Goal: Task Accomplishment & Management: Manage account settings

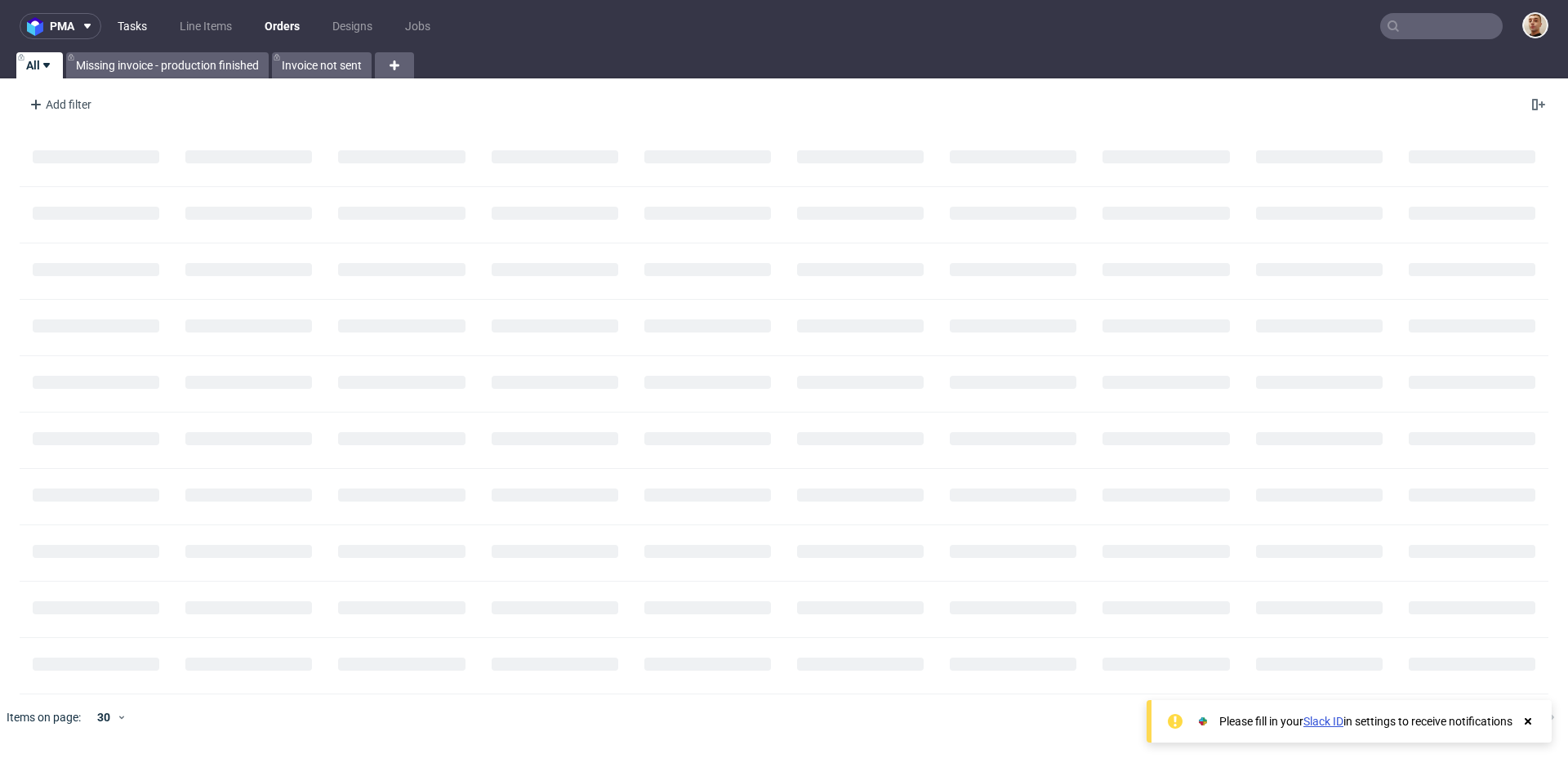
click at [141, 29] on link "Tasks" at bounding box center [131, 26] width 49 height 26
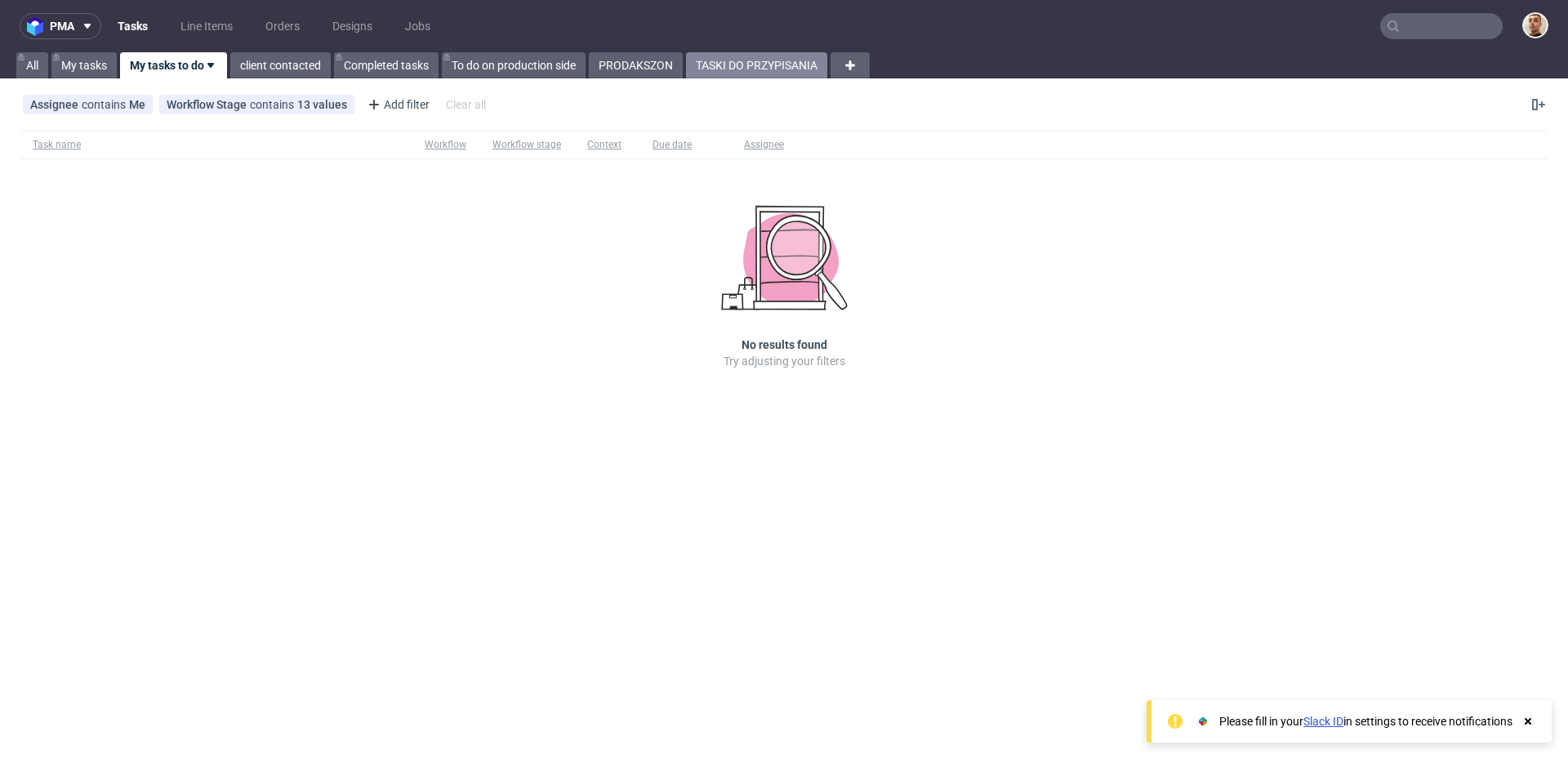
click at [716, 57] on link "TASKI DO PRZYPISANIA" at bounding box center [757, 65] width 141 height 26
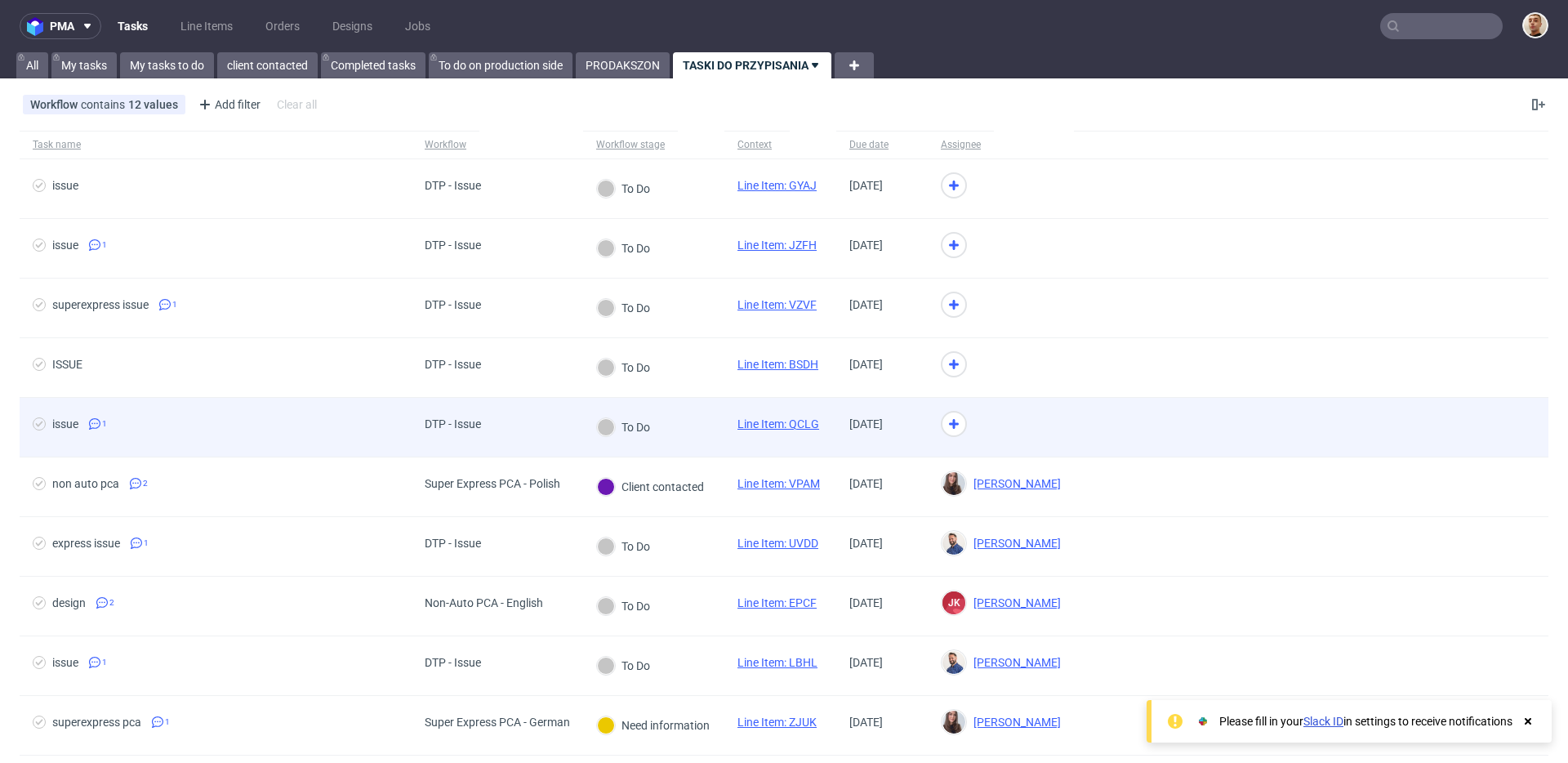
click at [699, 424] on div "To Do" at bounding box center [654, 428] width 141 height 60
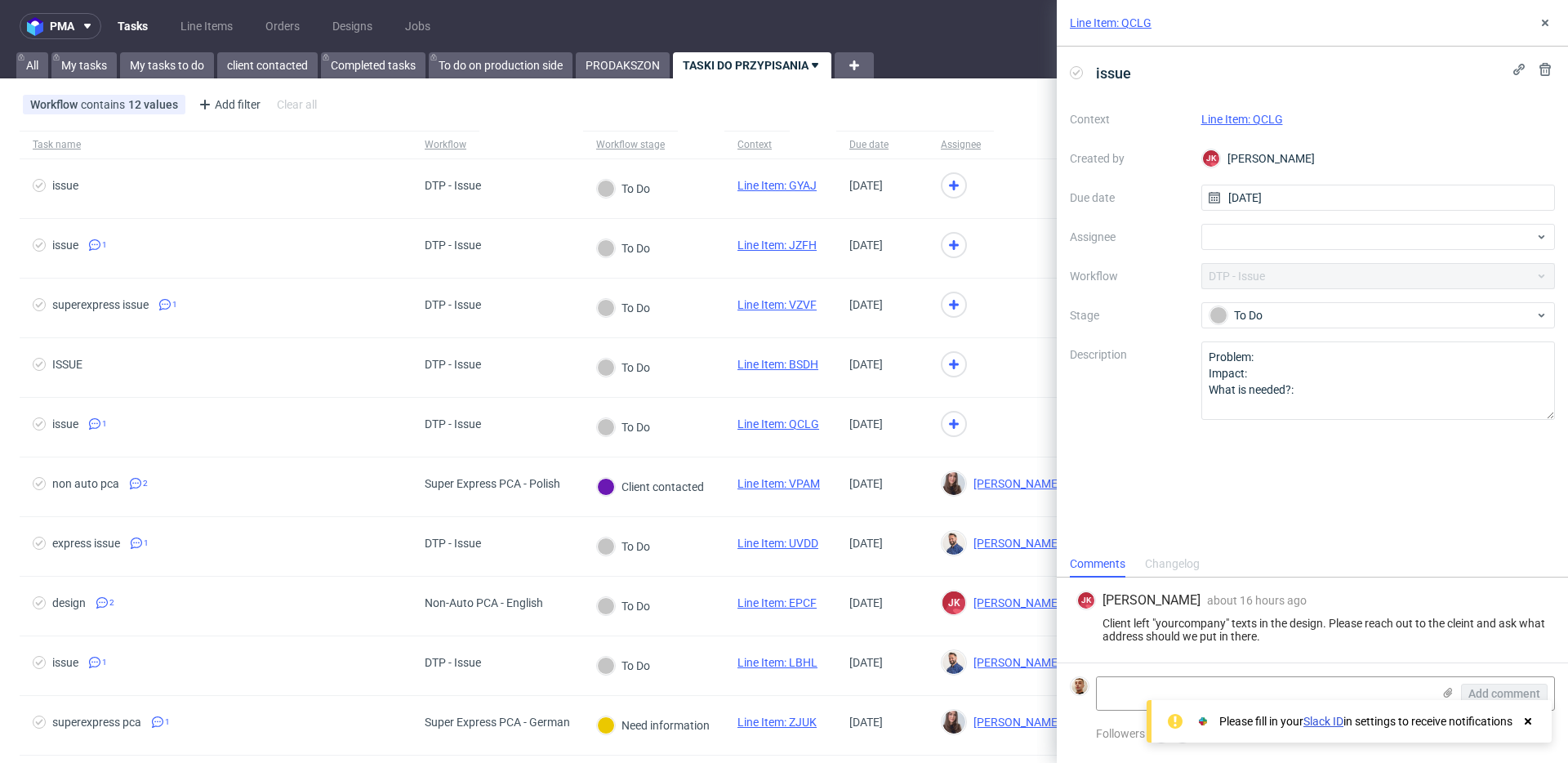
click at [1260, 118] on link "Line Item: QCLG" at bounding box center [1242, 118] width 82 height 13
click at [1276, 240] on div at bounding box center [1379, 237] width 355 height 26
type input "gui"
click at [1255, 272] on span "[PERSON_NAME]" at bounding box center [1281, 272] width 88 height 16
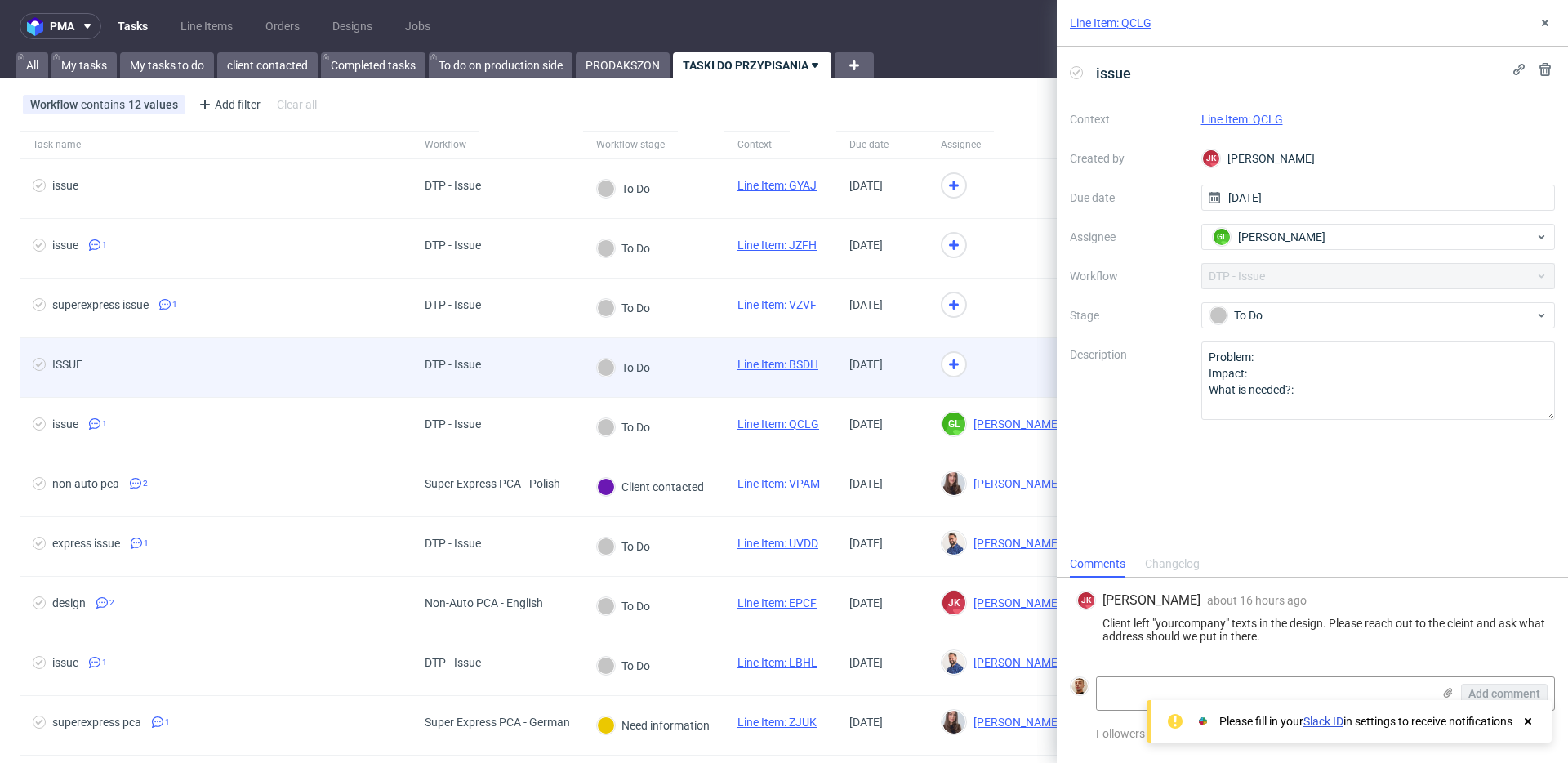
click at [1015, 358] on div at bounding box center [1001, 368] width 147 height 60
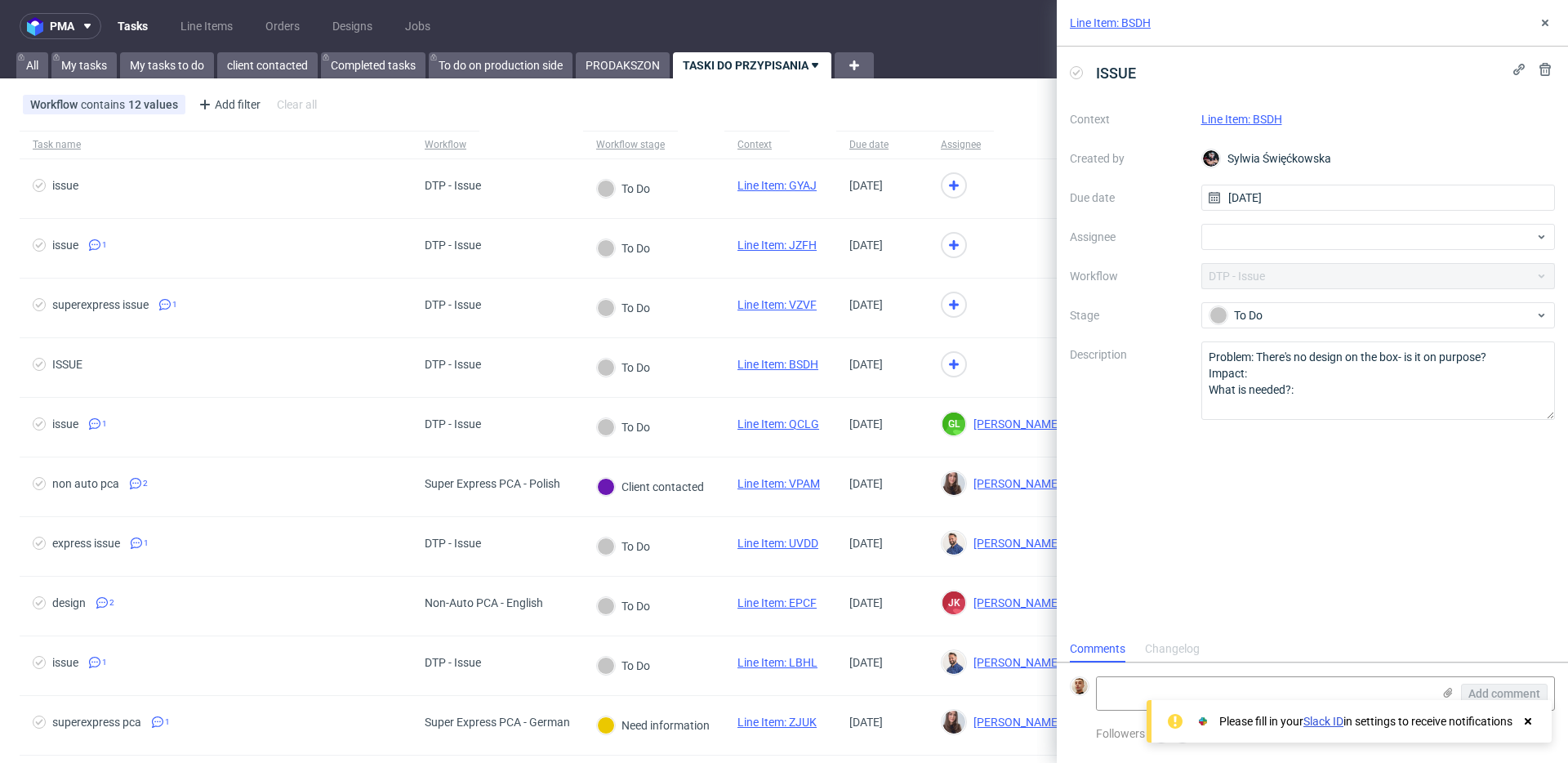
scroll to position [13, 0]
click at [1261, 120] on link "Line Item: BSDH" at bounding box center [1242, 118] width 81 height 13
click at [1237, 231] on div at bounding box center [1379, 237] width 355 height 26
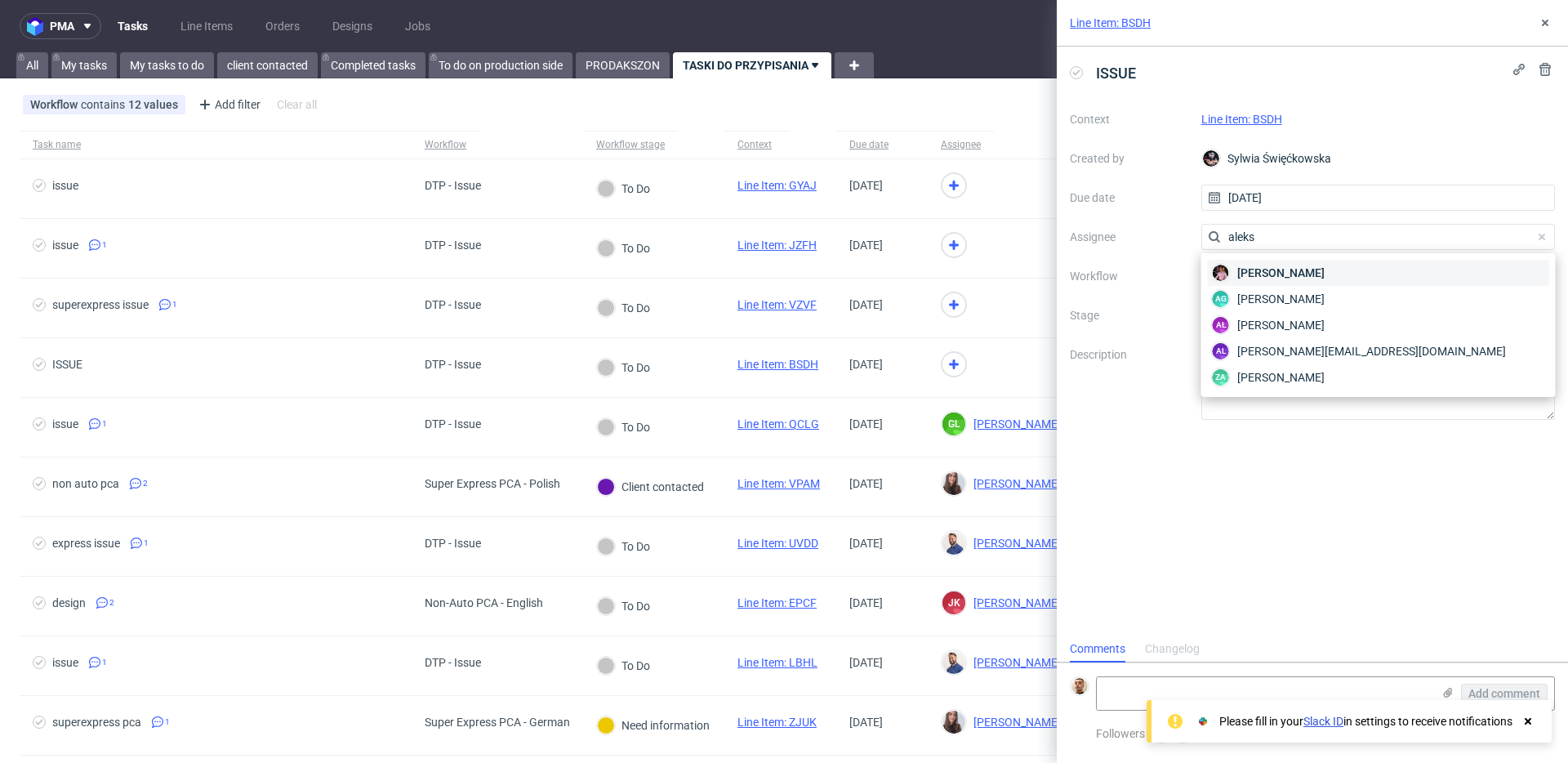
type input "aleks"
click at [1232, 264] on div "Aleks Ziemkowski" at bounding box center [1378, 273] width 342 height 26
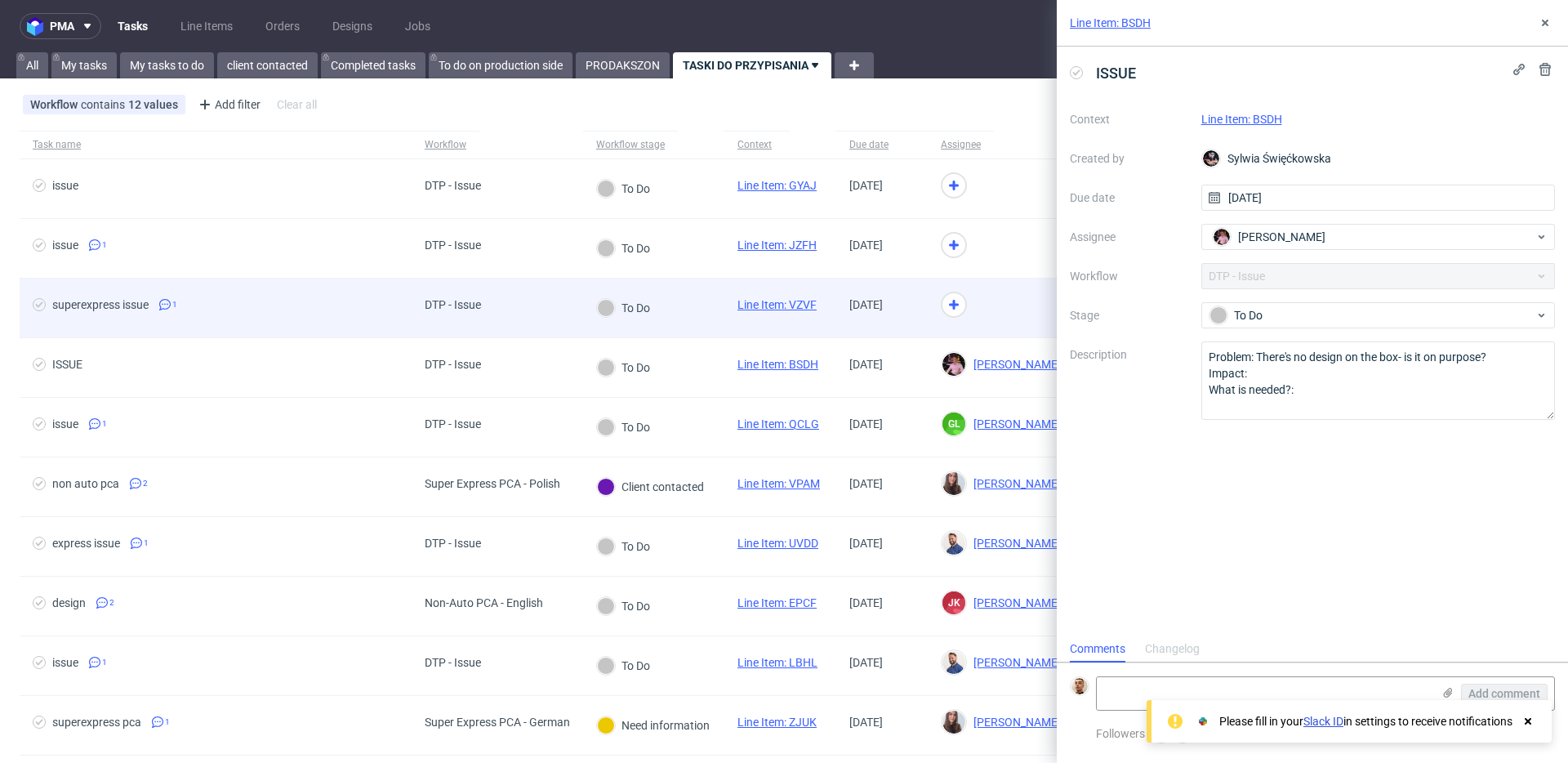
click at [1023, 317] on div at bounding box center [1001, 309] width 147 height 60
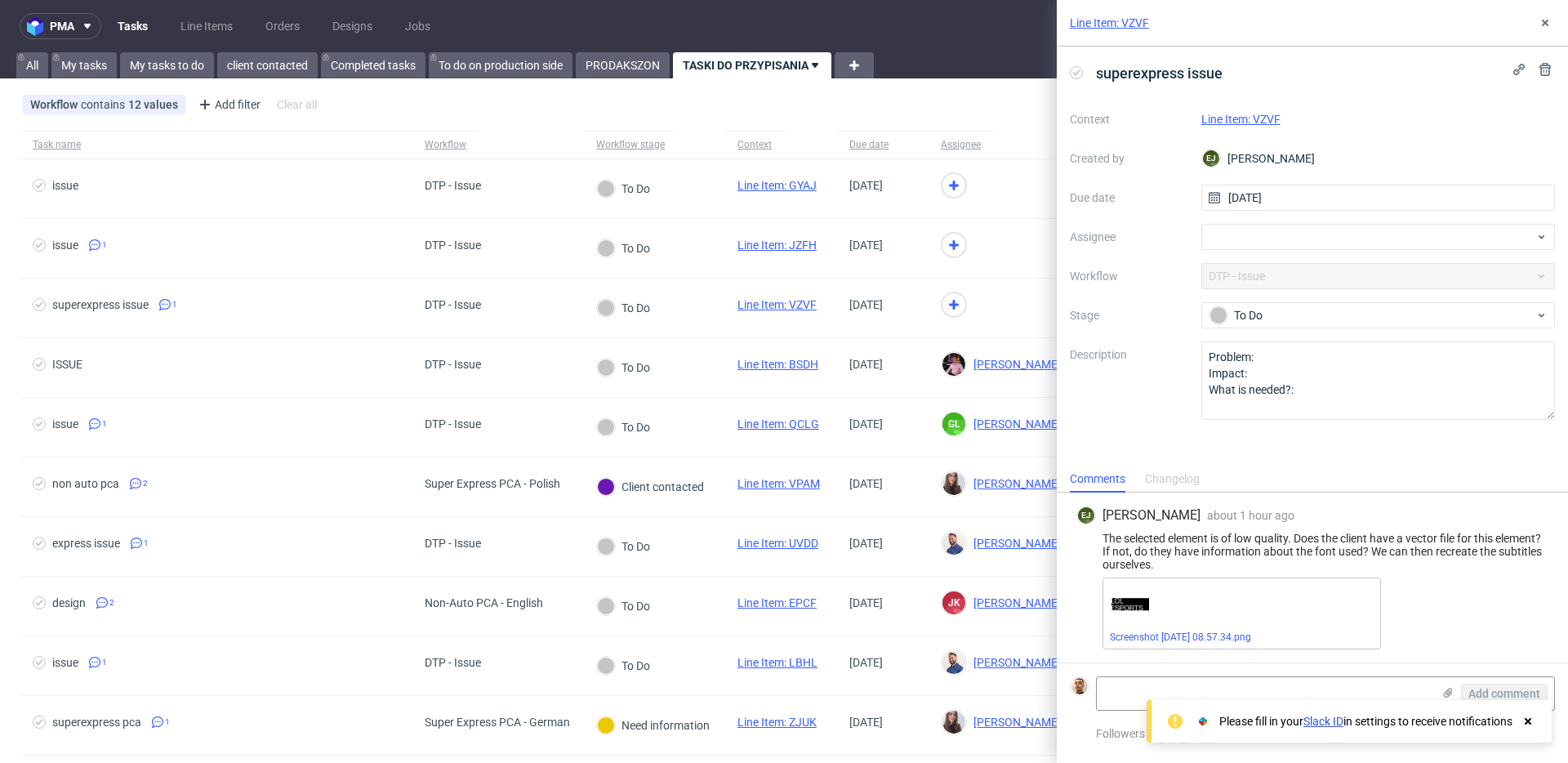
click at [1259, 116] on link "Line Item: VZVF" at bounding box center [1241, 118] width 79 height 13
click at [1263, 236] on div at bounding box center [1379, 237] width 355 height 26
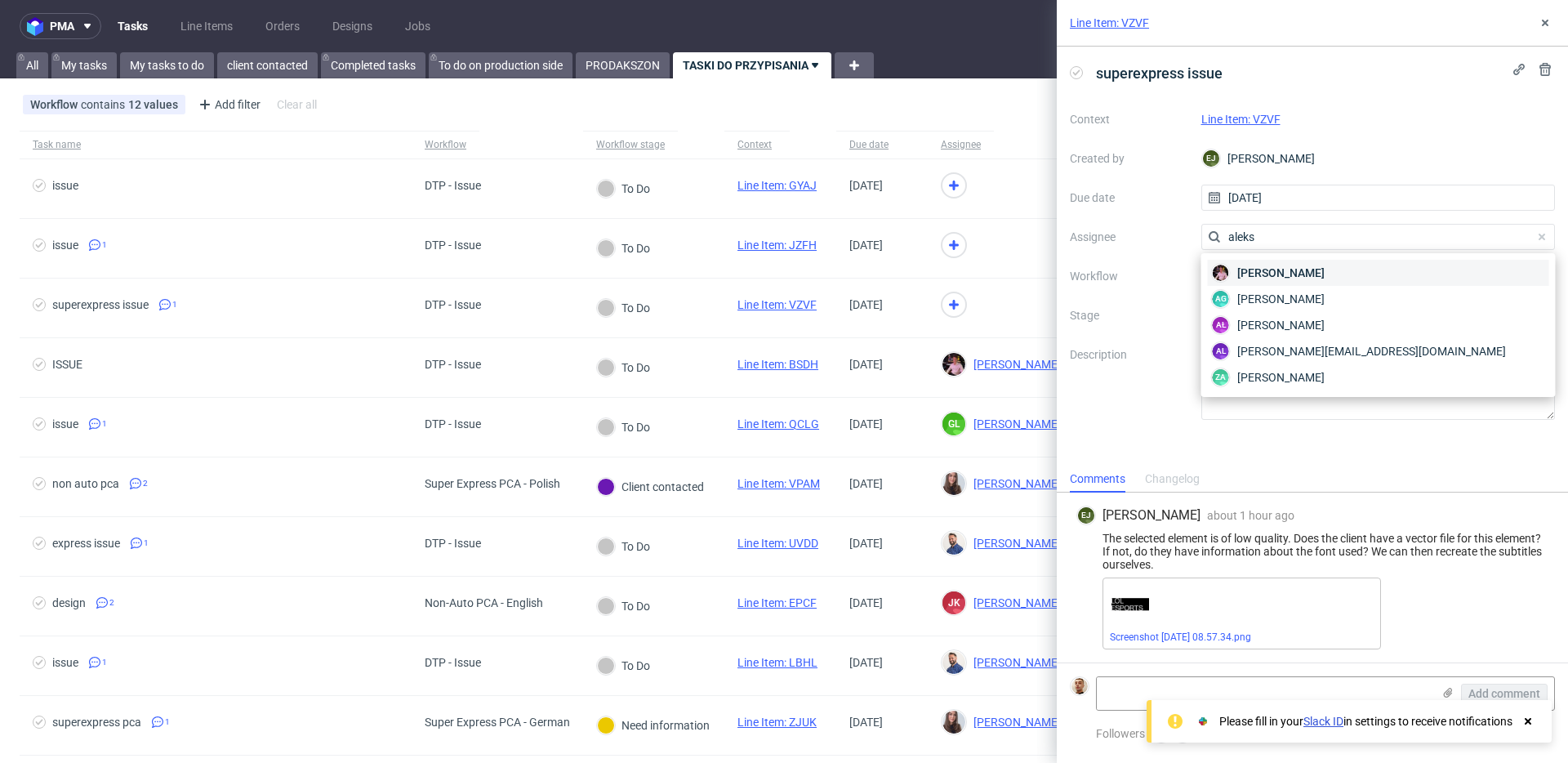
type input "aleks"
click at [1260, 268] on span "Aleks Ziemkowski" at bounding box center [1281, 272] width 88 height 16
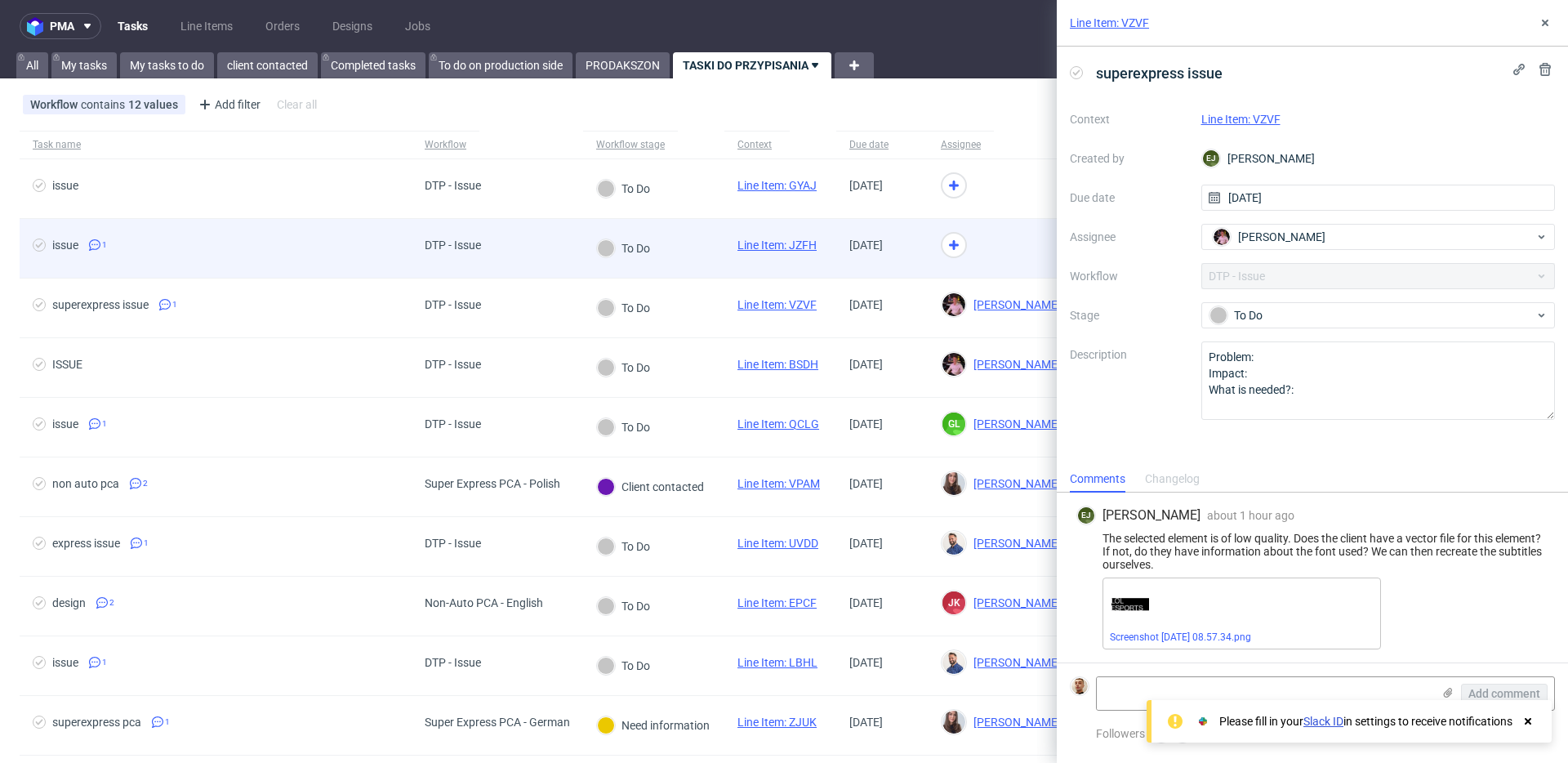
click at [1007, 249] on div at bounding box center [1001, 249] width 147 height 60
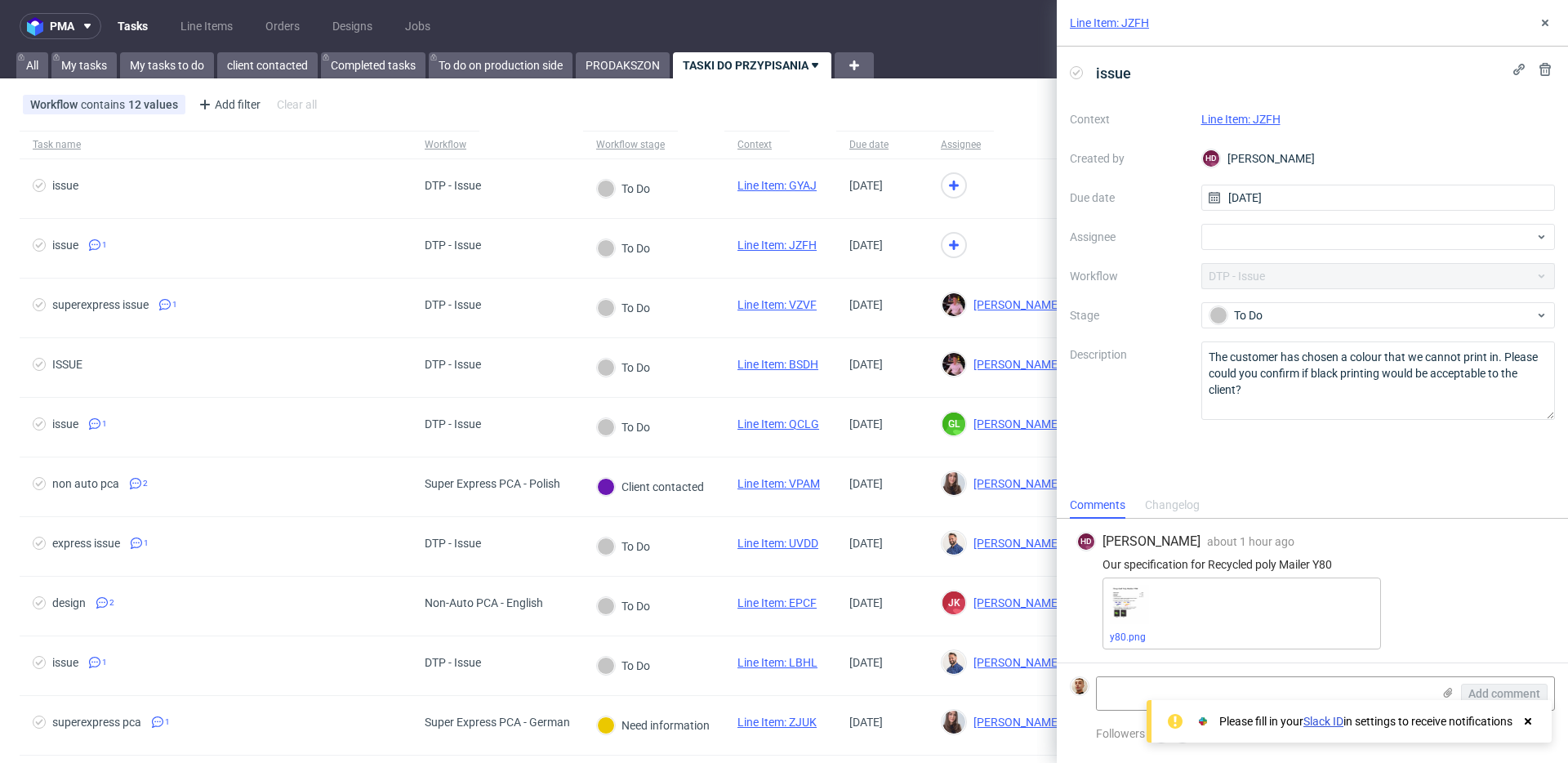
click at [1266, 124] on link "Line Item: JZFH" at bounding box center [1241, 118] width 79 height 13
click at [1271, 240] on div at bounding box center [1379, 237] width 355 height 26
type input "matt"
click at [1232, 276] on div "Matteo Corsico" at bounding box center [1378, 273] width 342 height 26
click at [1041, 201] on div "Line Item: JZFH issue Context Line Item: JZFH Created by HD Hapka Dominika Due …" at bounding box center [1302, 381] width 531 height 763
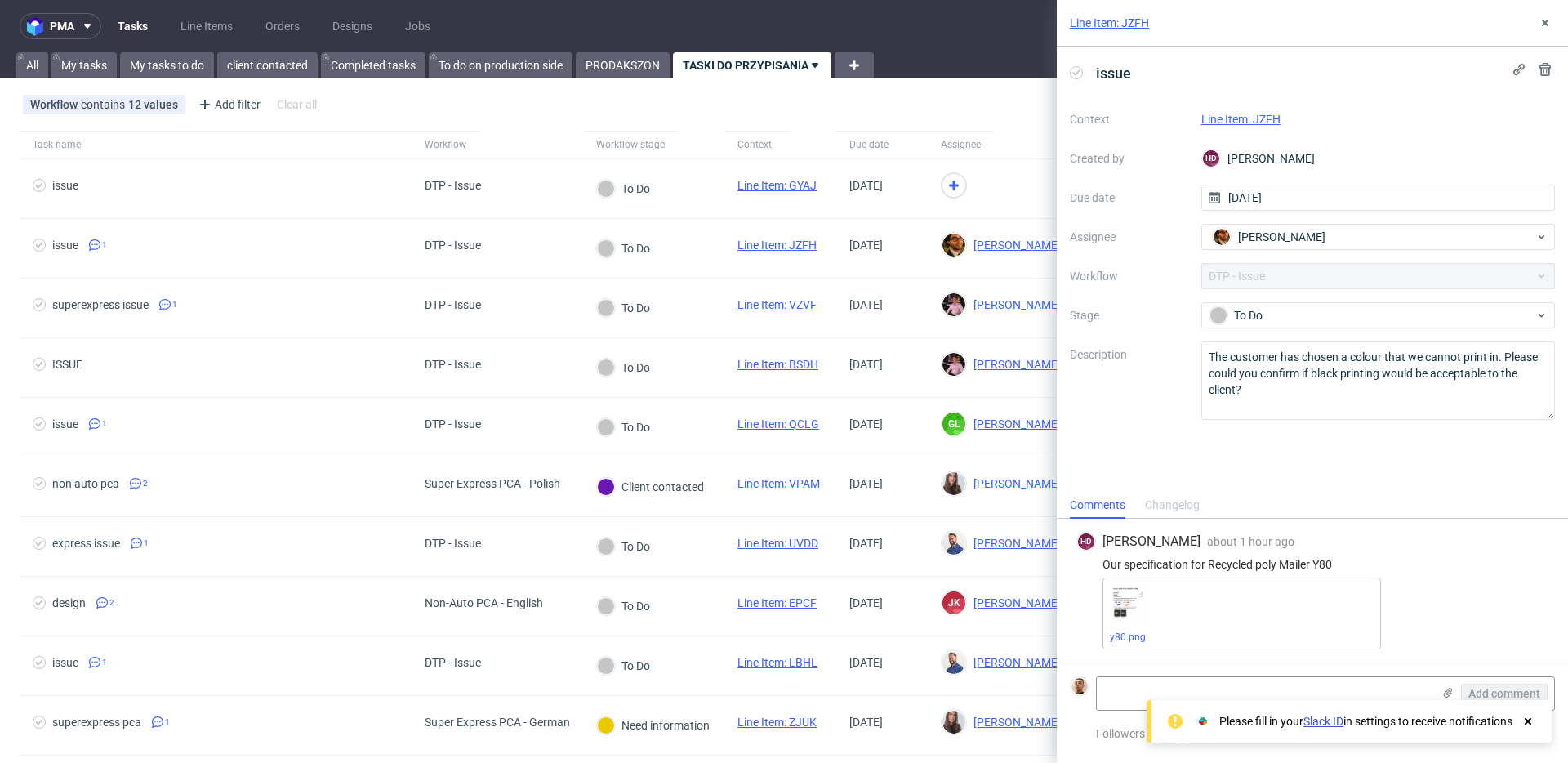
click at [1037, 191] on div "Line Item: JZFH issue Context Line Item: JZFH Created by HD Hapka Dominika Due …" at bounding box center [1302, 381] width 531 height 763
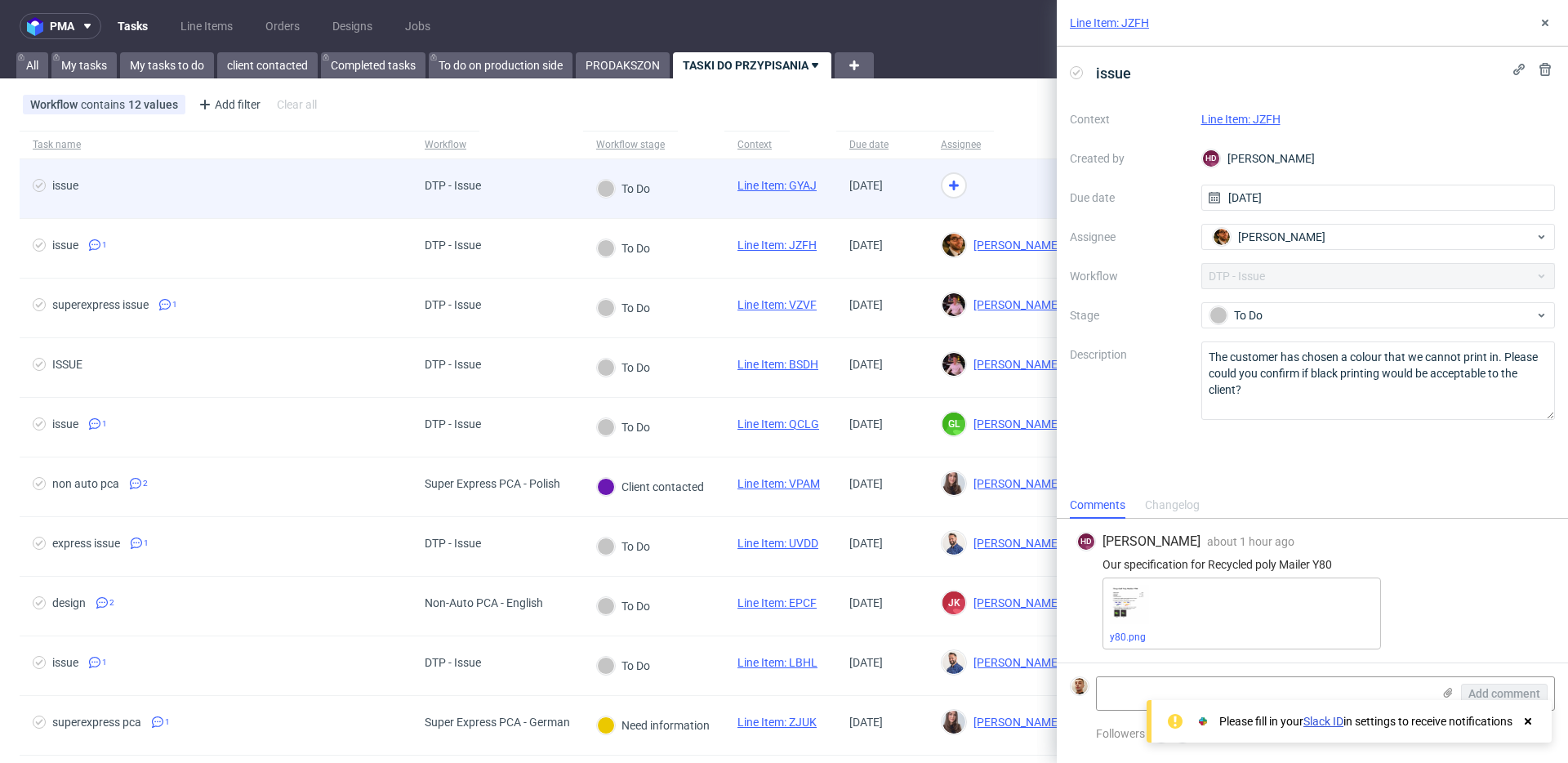
click at [1007, 186] on div at bounding box center [1001, 189] width 147 height 60
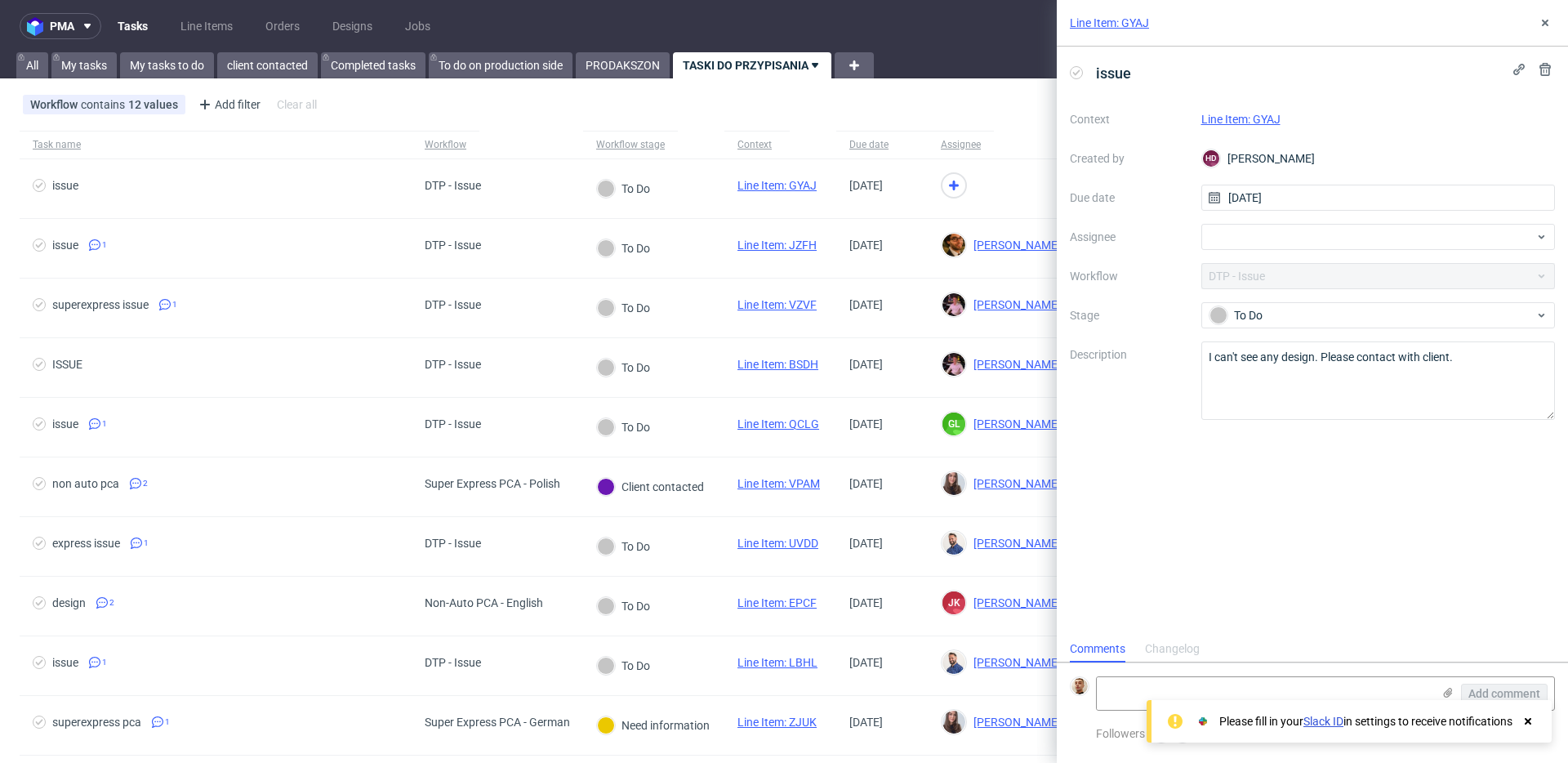
scroll to position [13, 0]
click at [1238, 116] on link "Line Item: GYAJ" at bounding box center [1241, 118] width 79 height 13
click at [1274, 230] on div at bounding box center [1379, 237] width 355 height 26
type input "gui"
click at [1258, 271] on span "Guillaume Leroux" at bounding box center [1281, 272] width 88 height 16
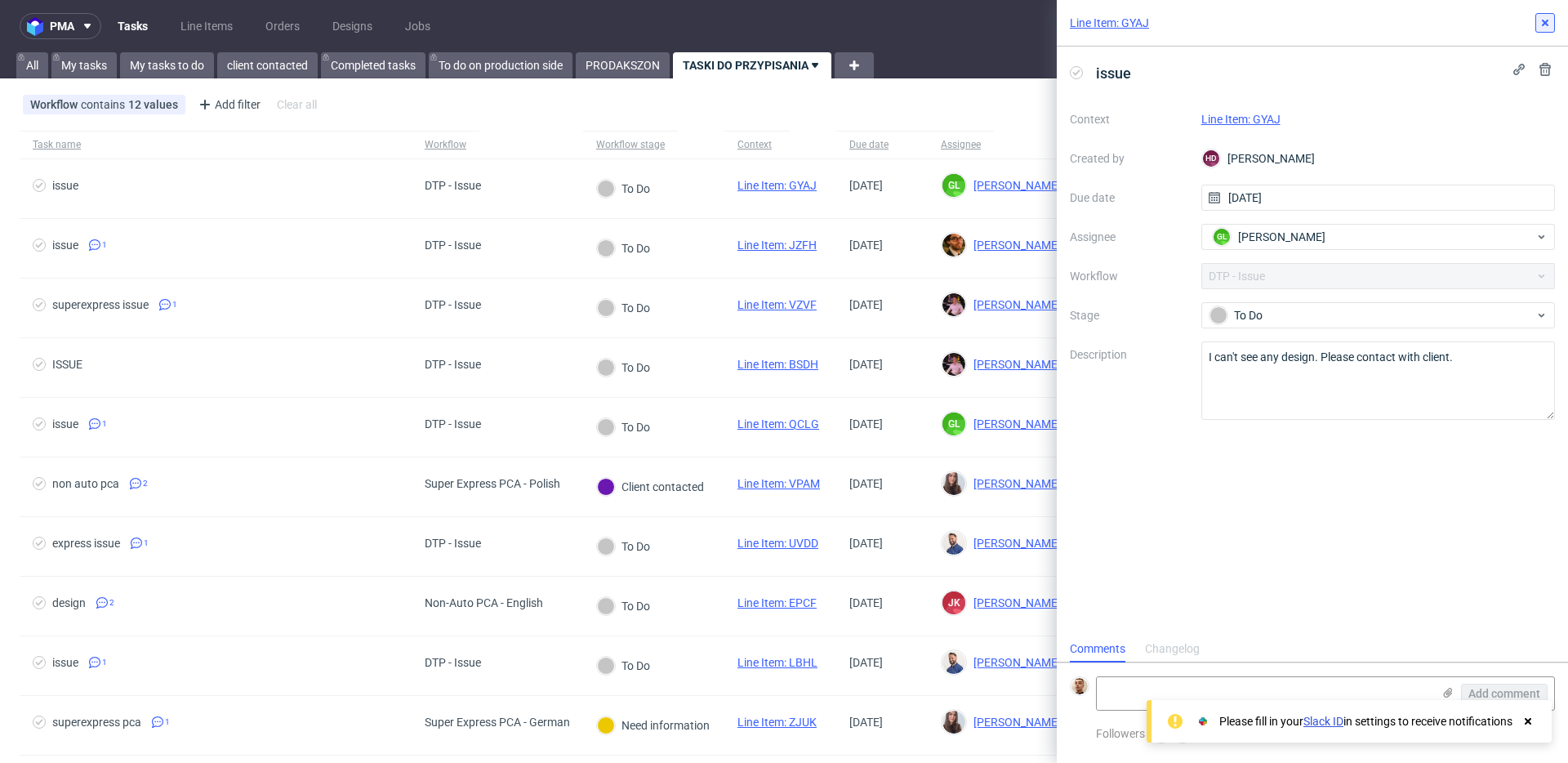
click at [1548, 23] on icon at bounding box center [1544, 22] width 13 height 13
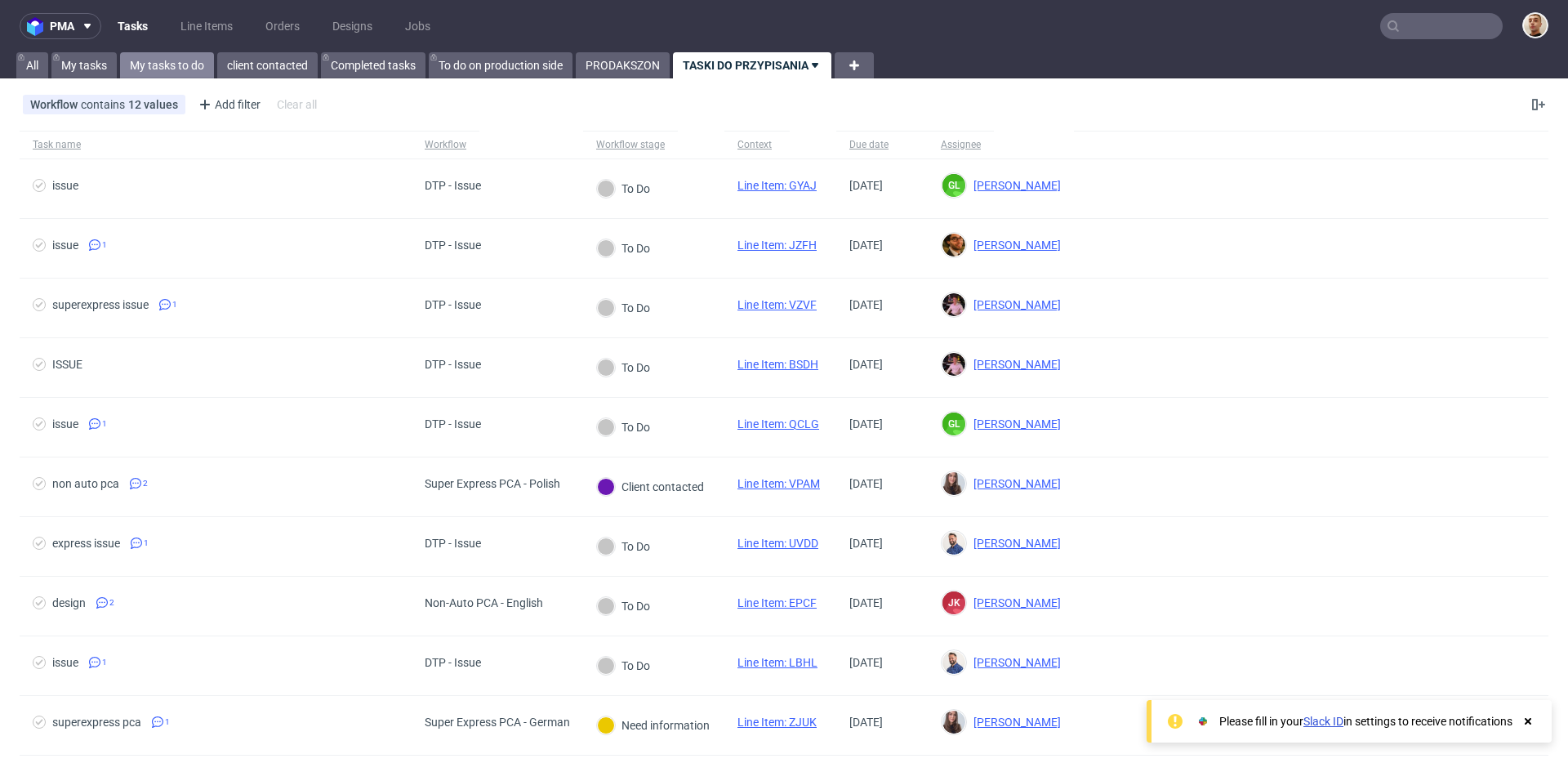
click at [179, 59] on link "My tasks to do" at bounding box center [167, 65] width 94 height 26
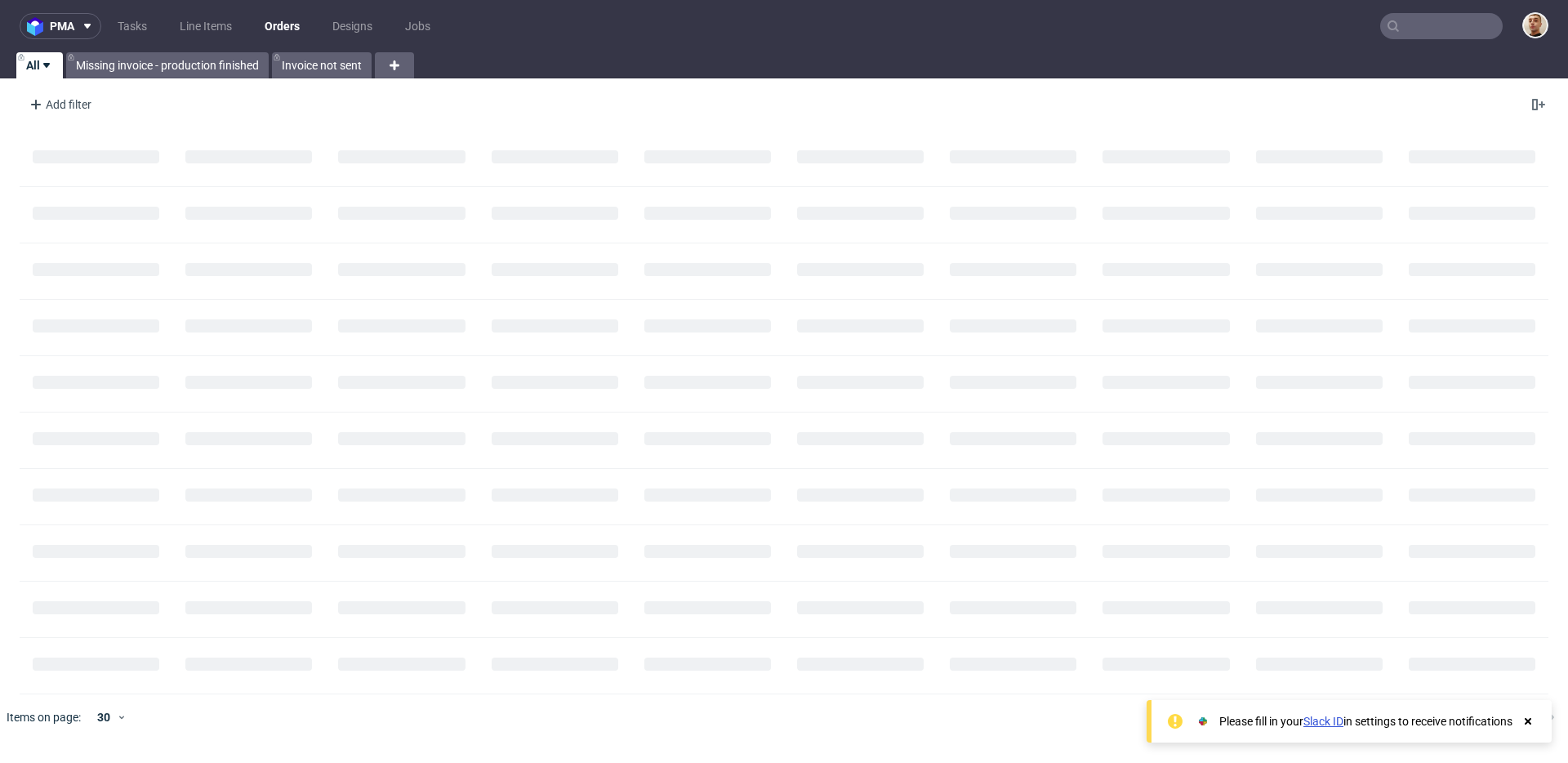
click at [1480, 20] on input "text" at bounding box center [1441, 26] width 123 height 26
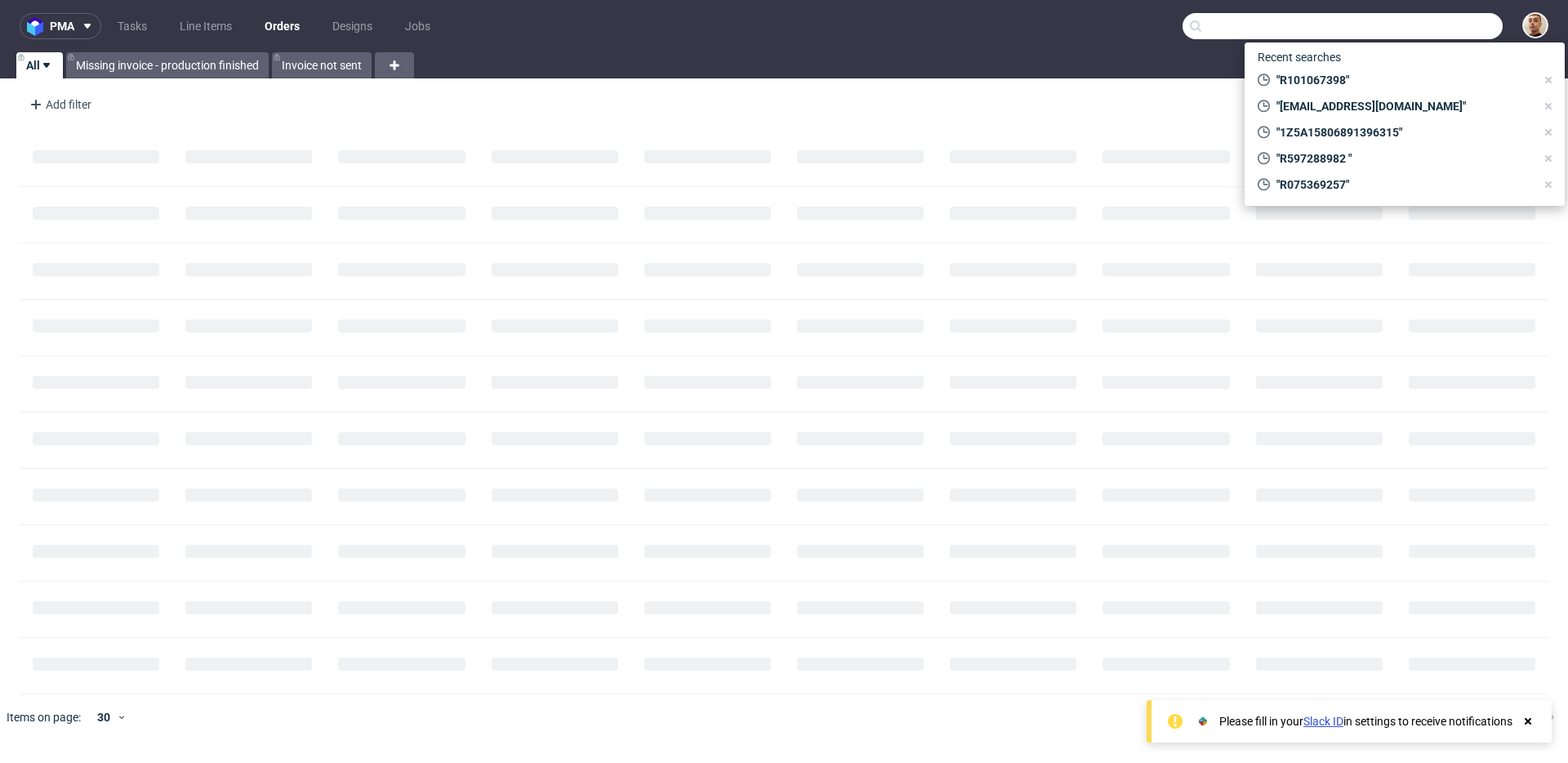
paste input "R252306538"
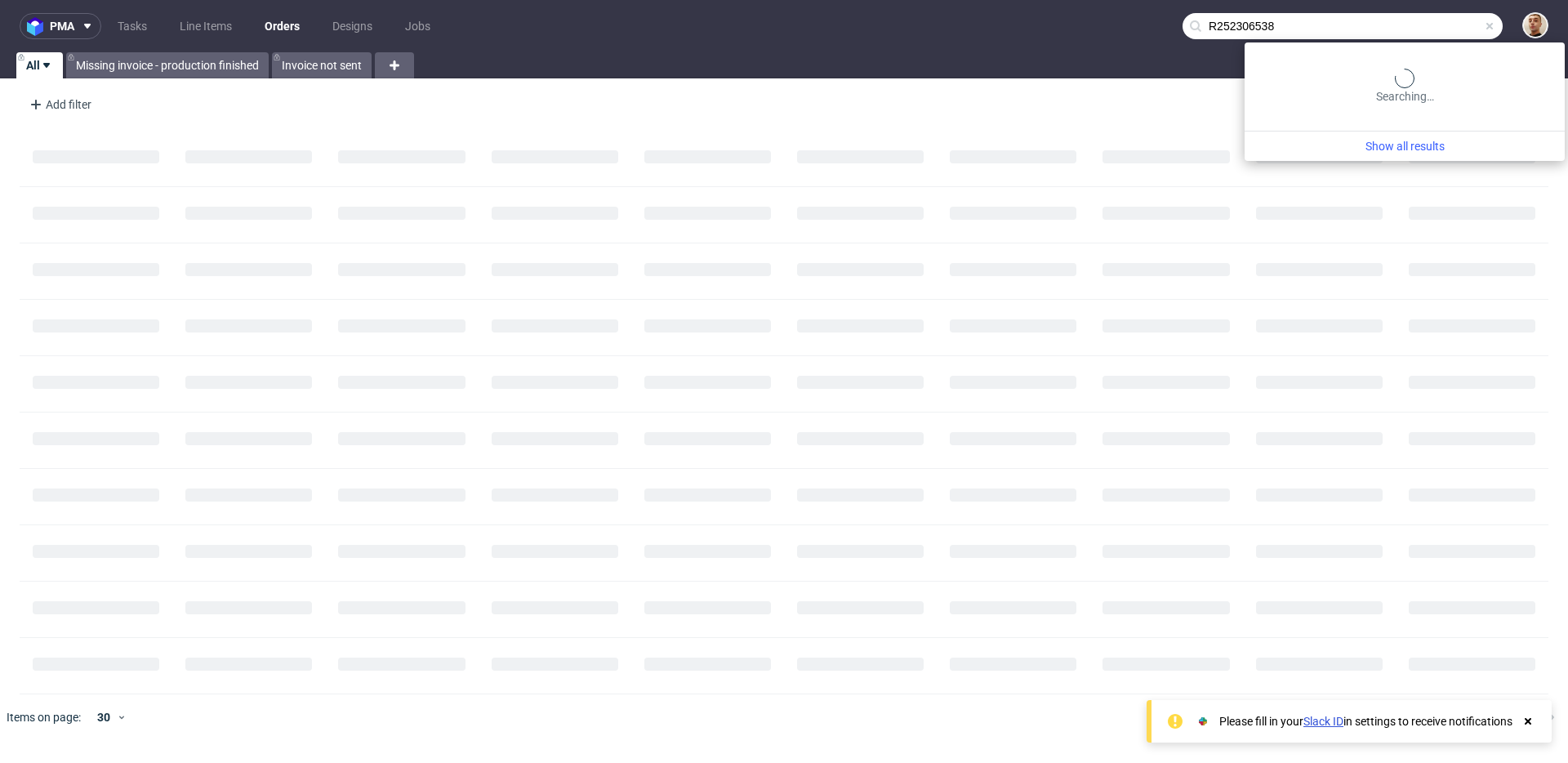
type input "R252306538"
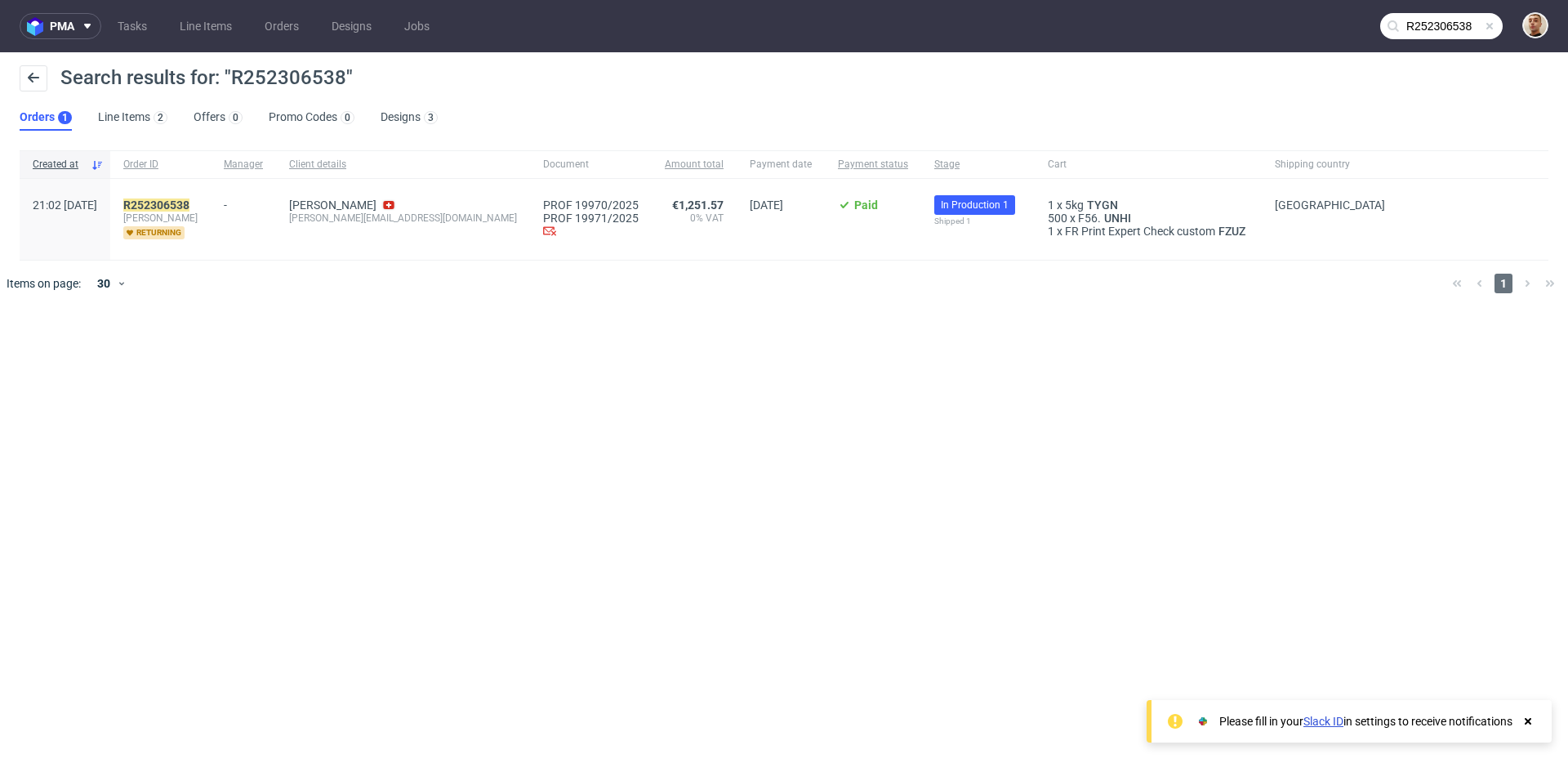
click at [198, 211] on span "cyril" at bounding box center [160, 217] width 74 height 13
click at [189, 199] on mark "R252306538" at bounding box center [157, 205] width 66 height 13
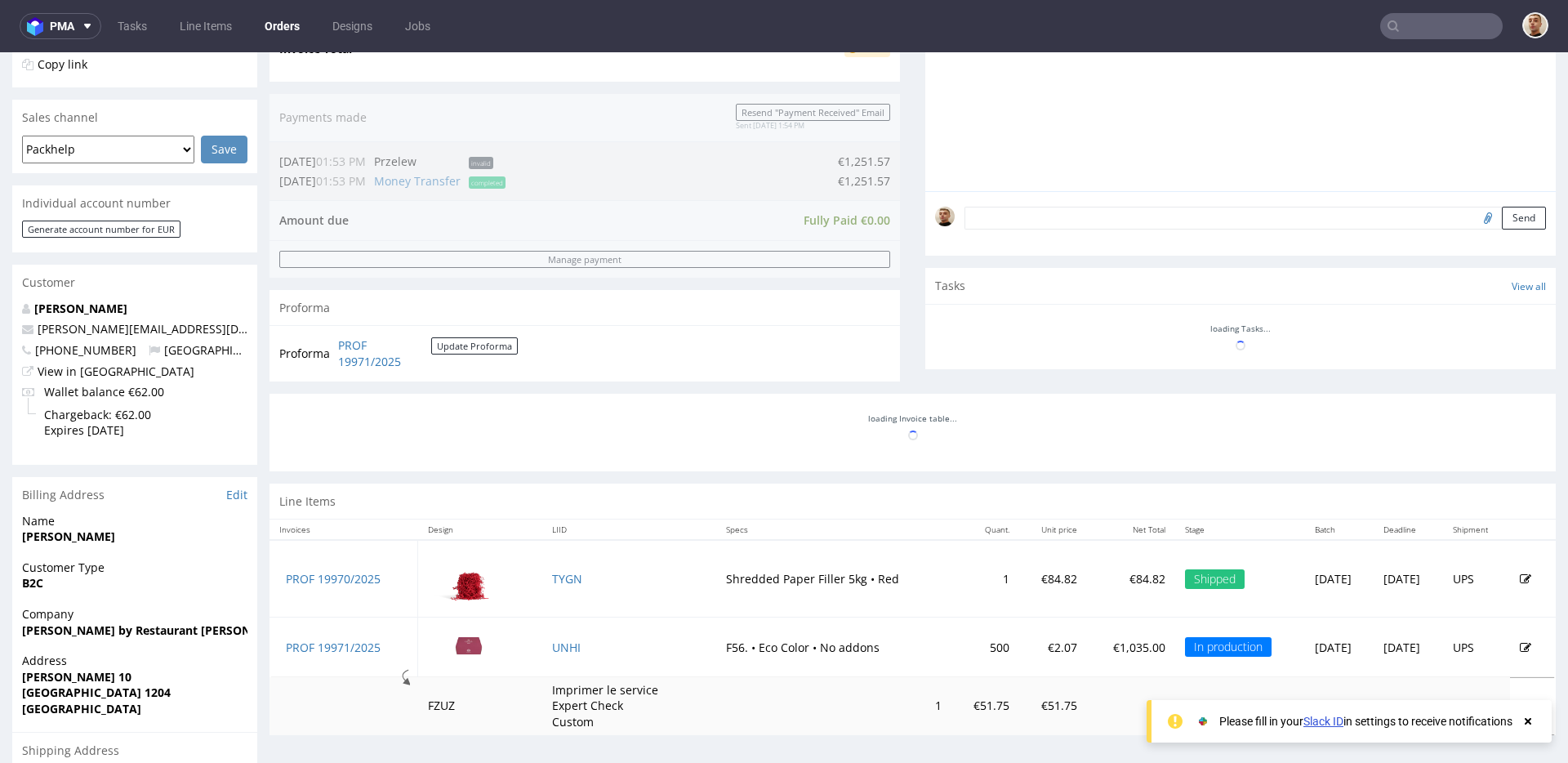
scroll to position [547, 0]
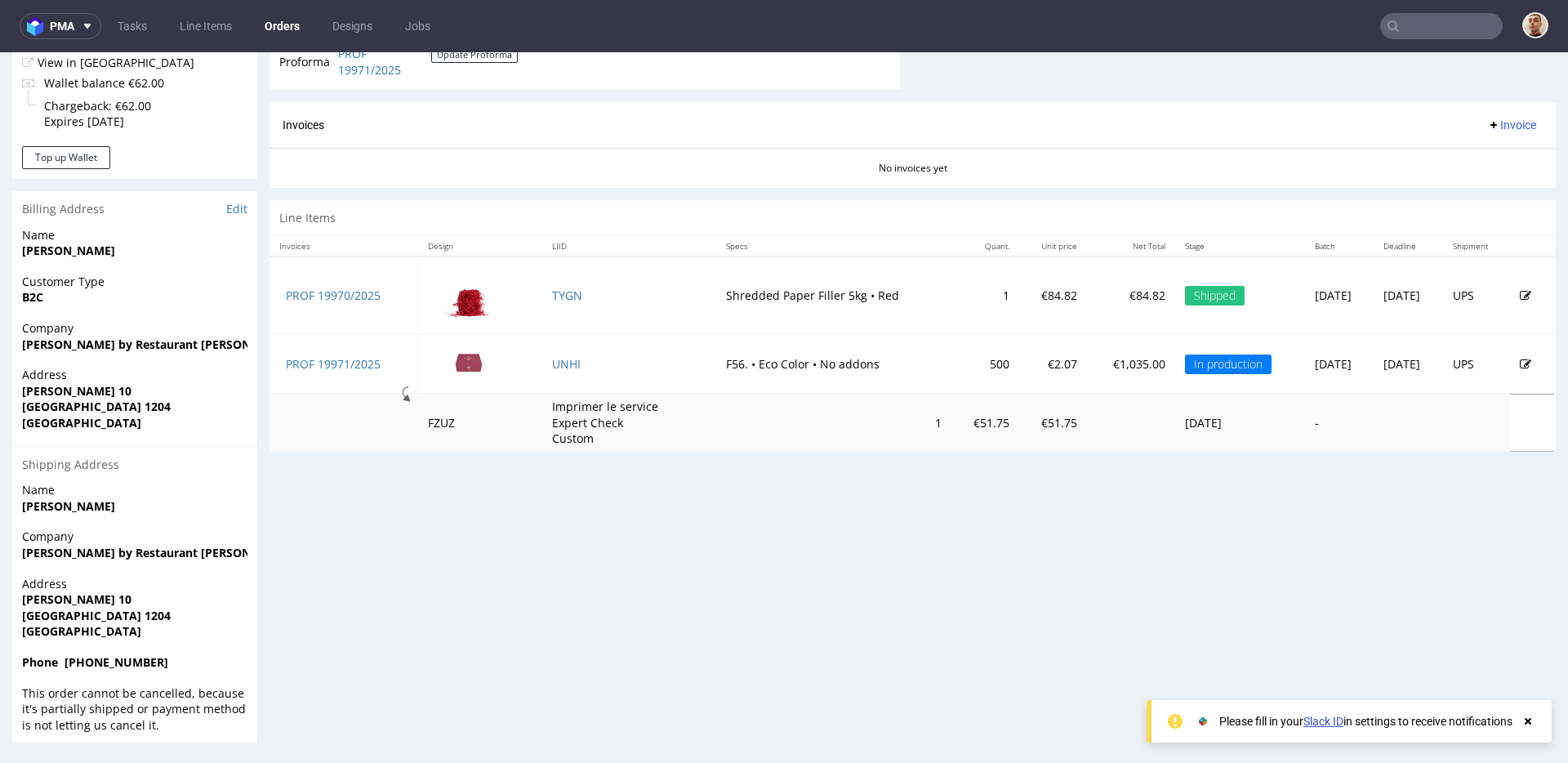
scroll to position [4, 0]
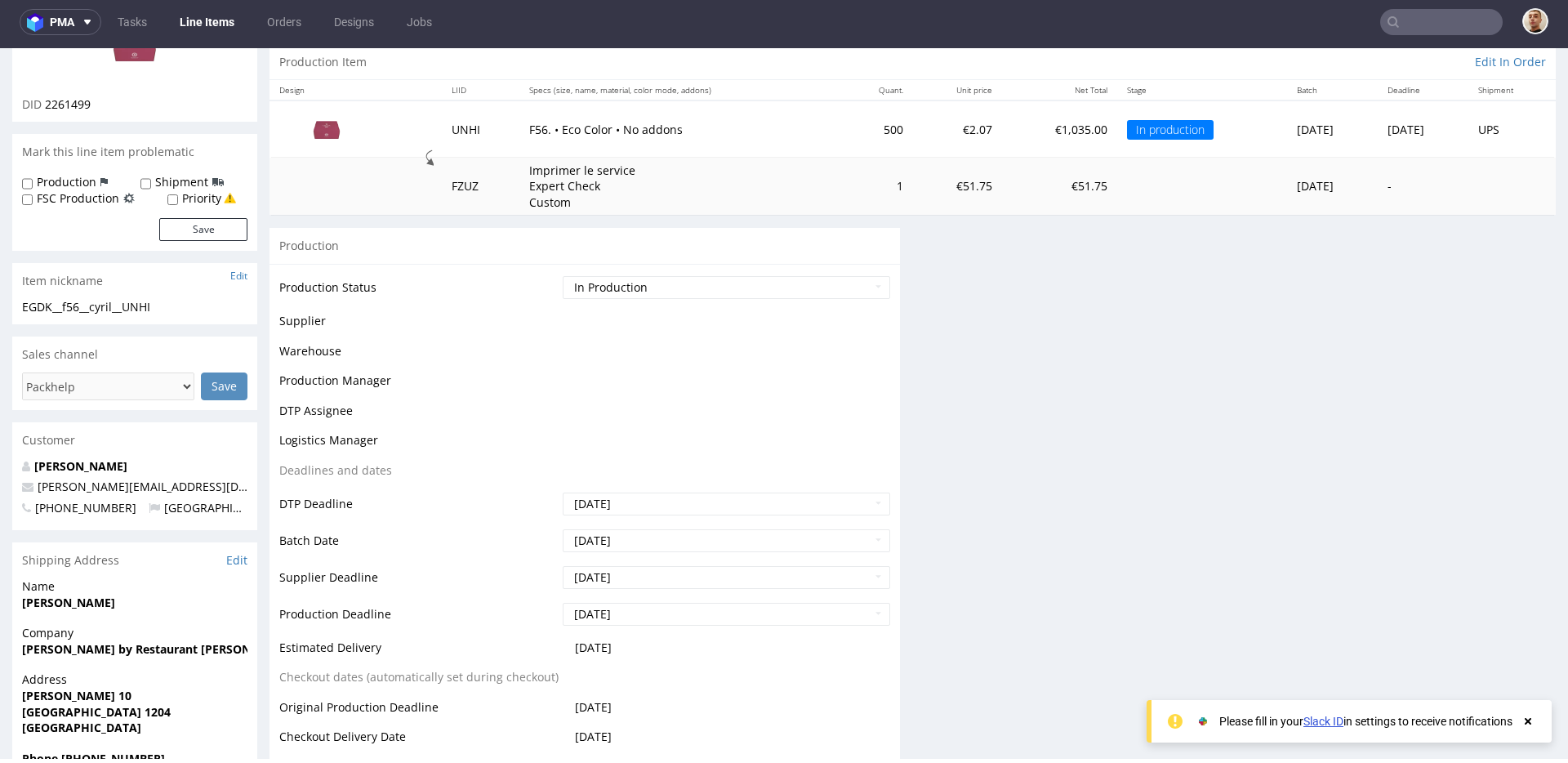
scroll to position [396, 0]
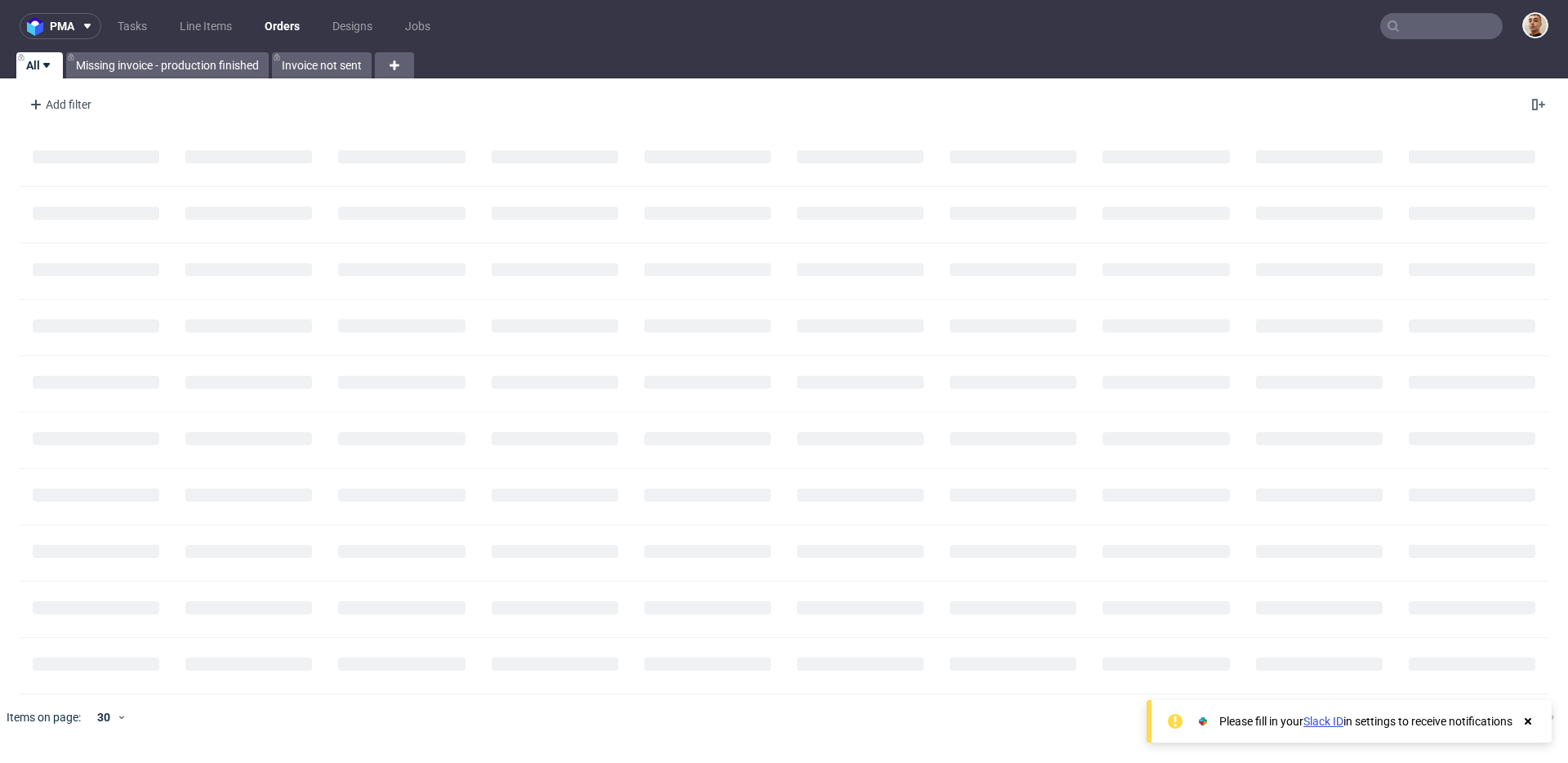
click at [1417, 24] on input "text" at bounding box center [1441, 26] width 123 height 26
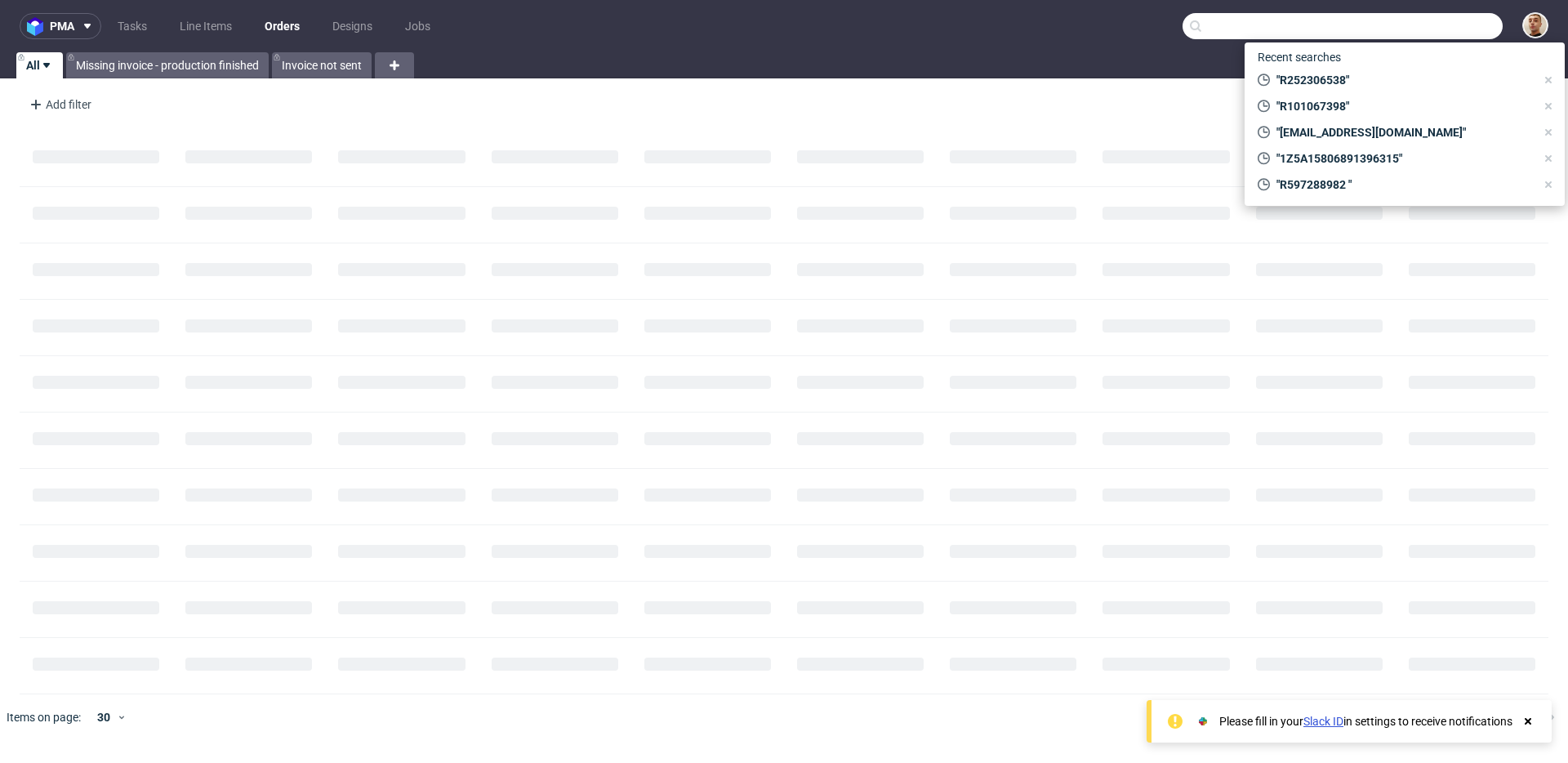
paste input "R075369257"
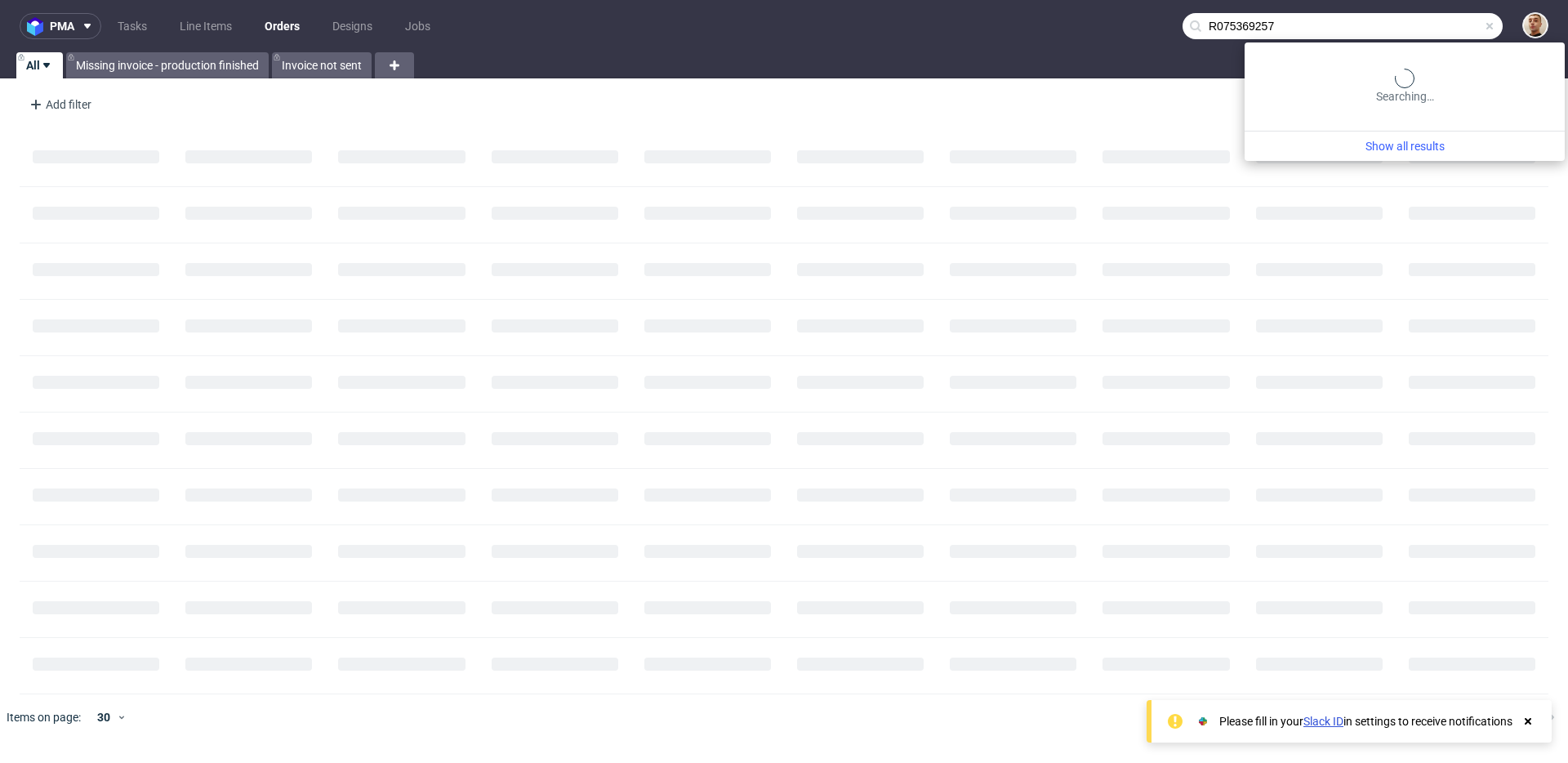
type input "R075369257"
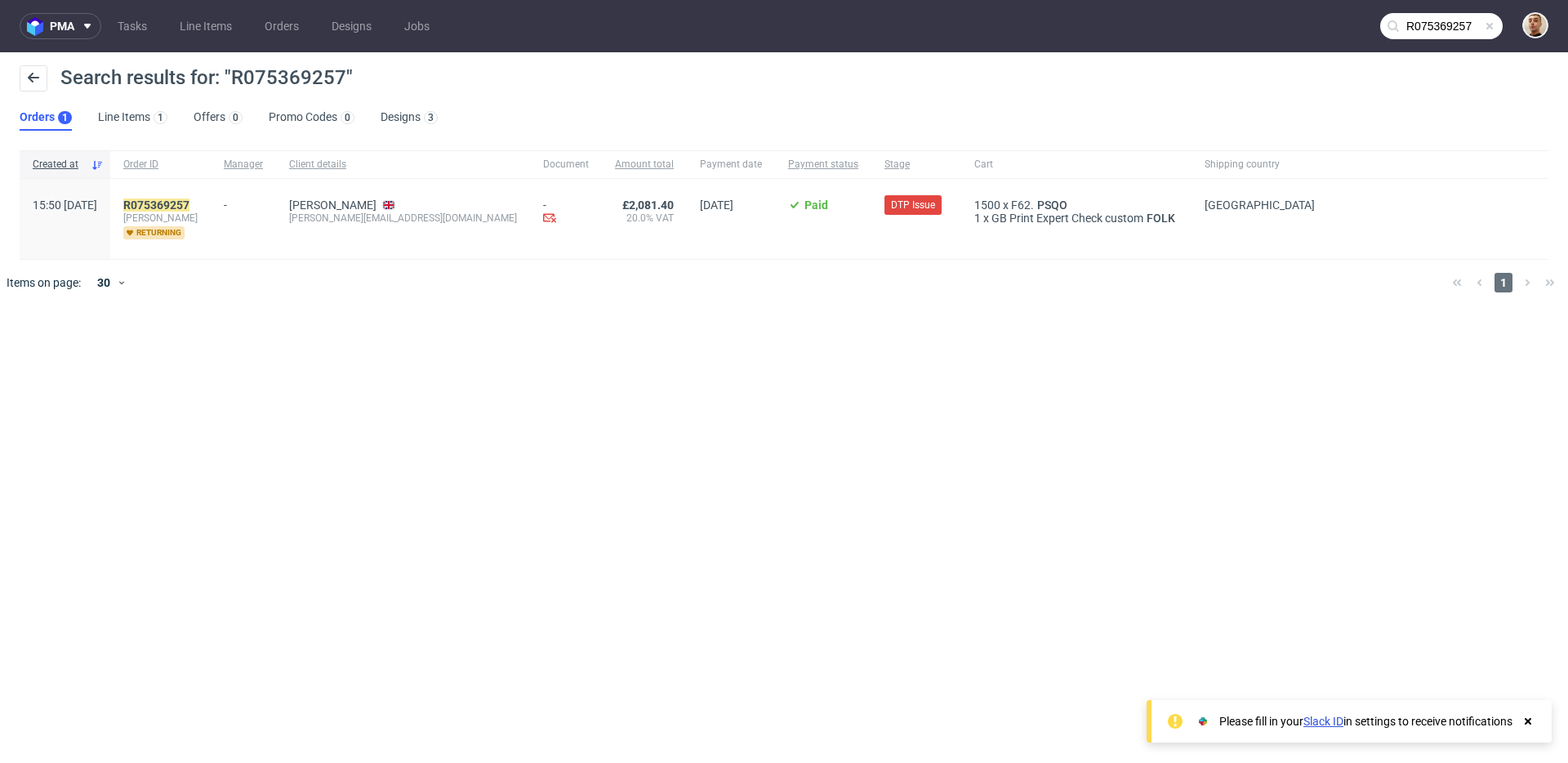
click at [198, 211] on span "[PERSON_NAME]" at bounding box center [160, 217] width 74 height 13
click at [189, 208] on mark "R075369257" at bounding box center [157, 205] width 66 height 13
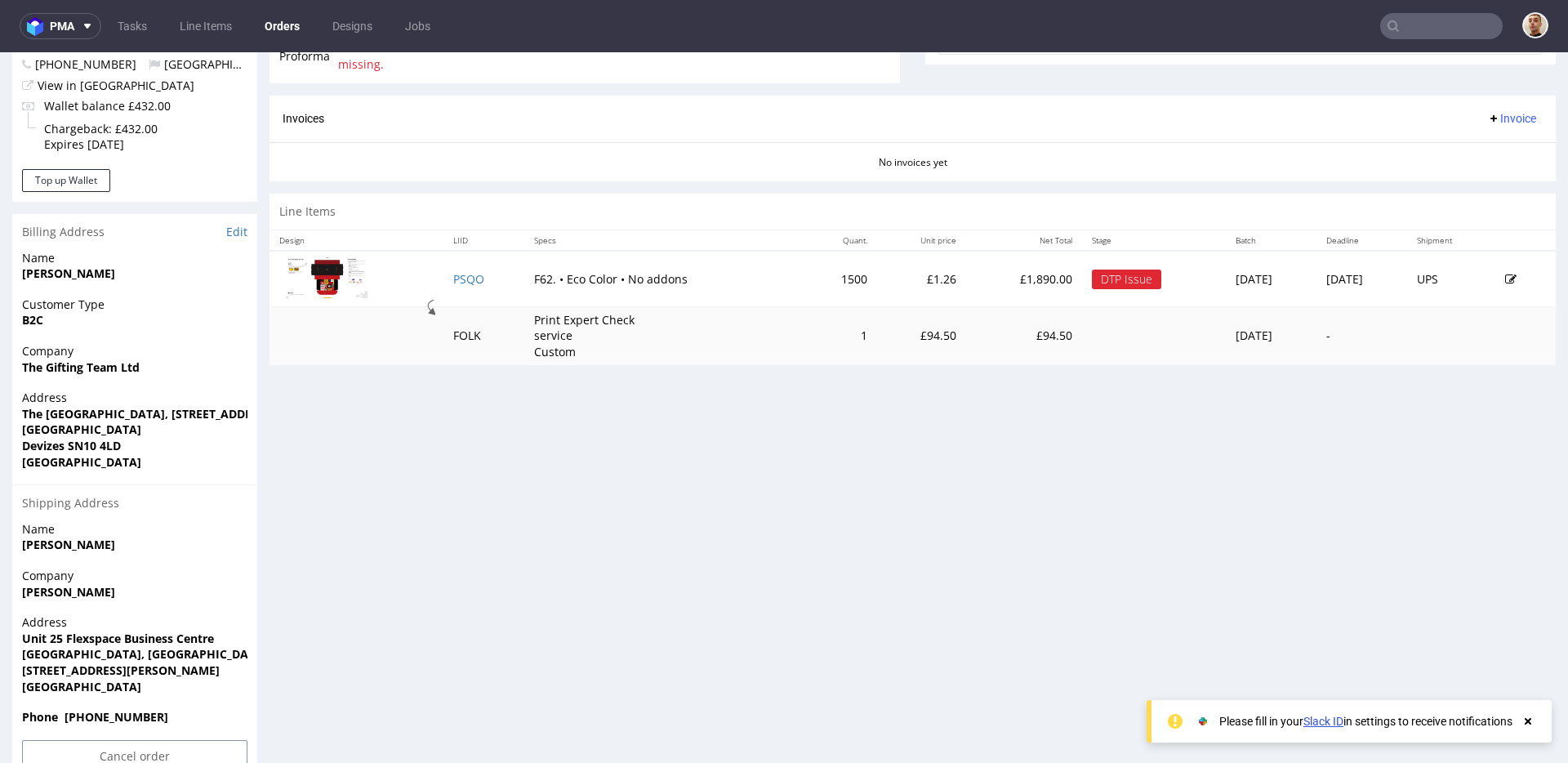
scroll to position [696, 0]
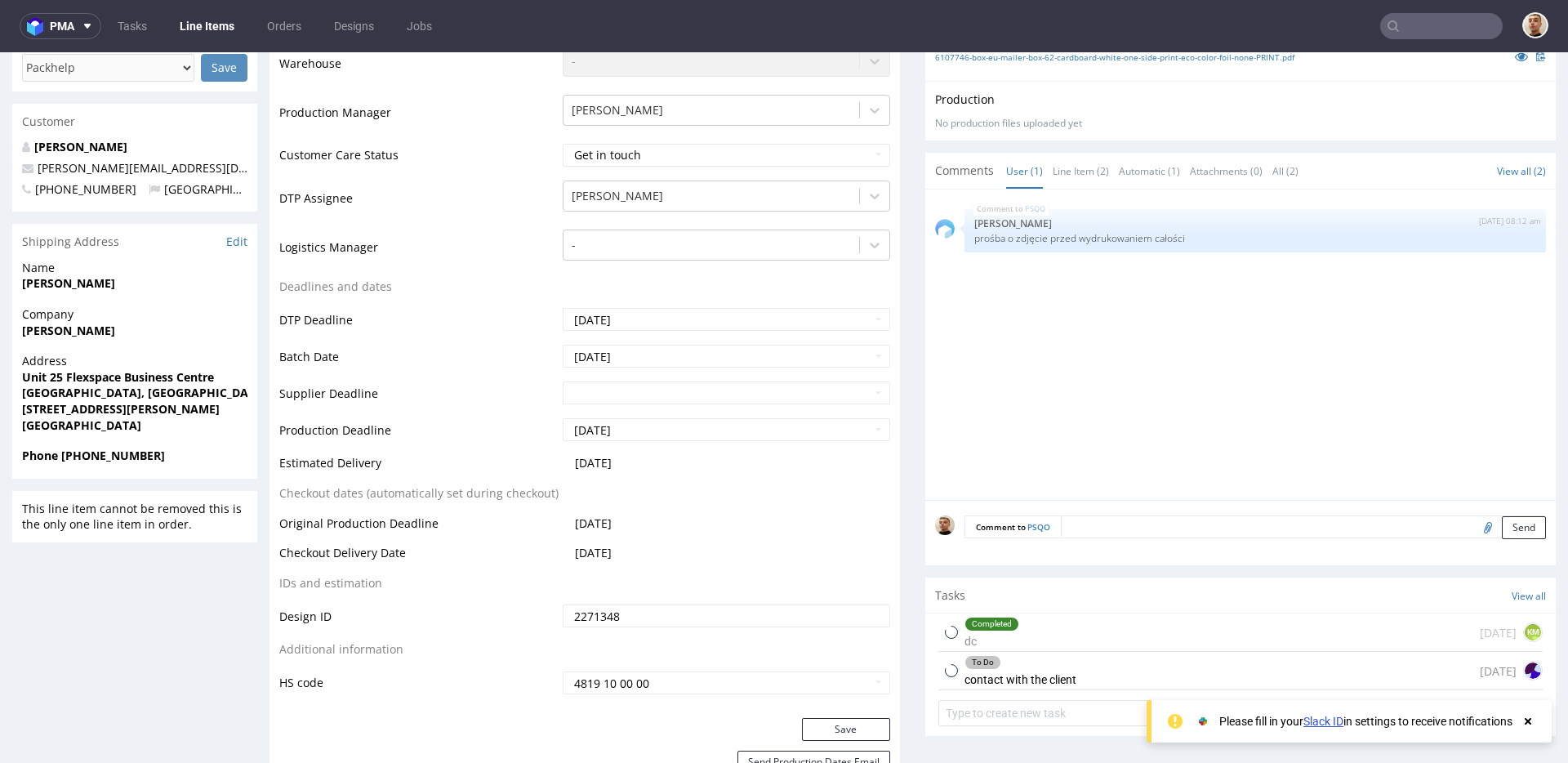
scroll to position [498, 0]
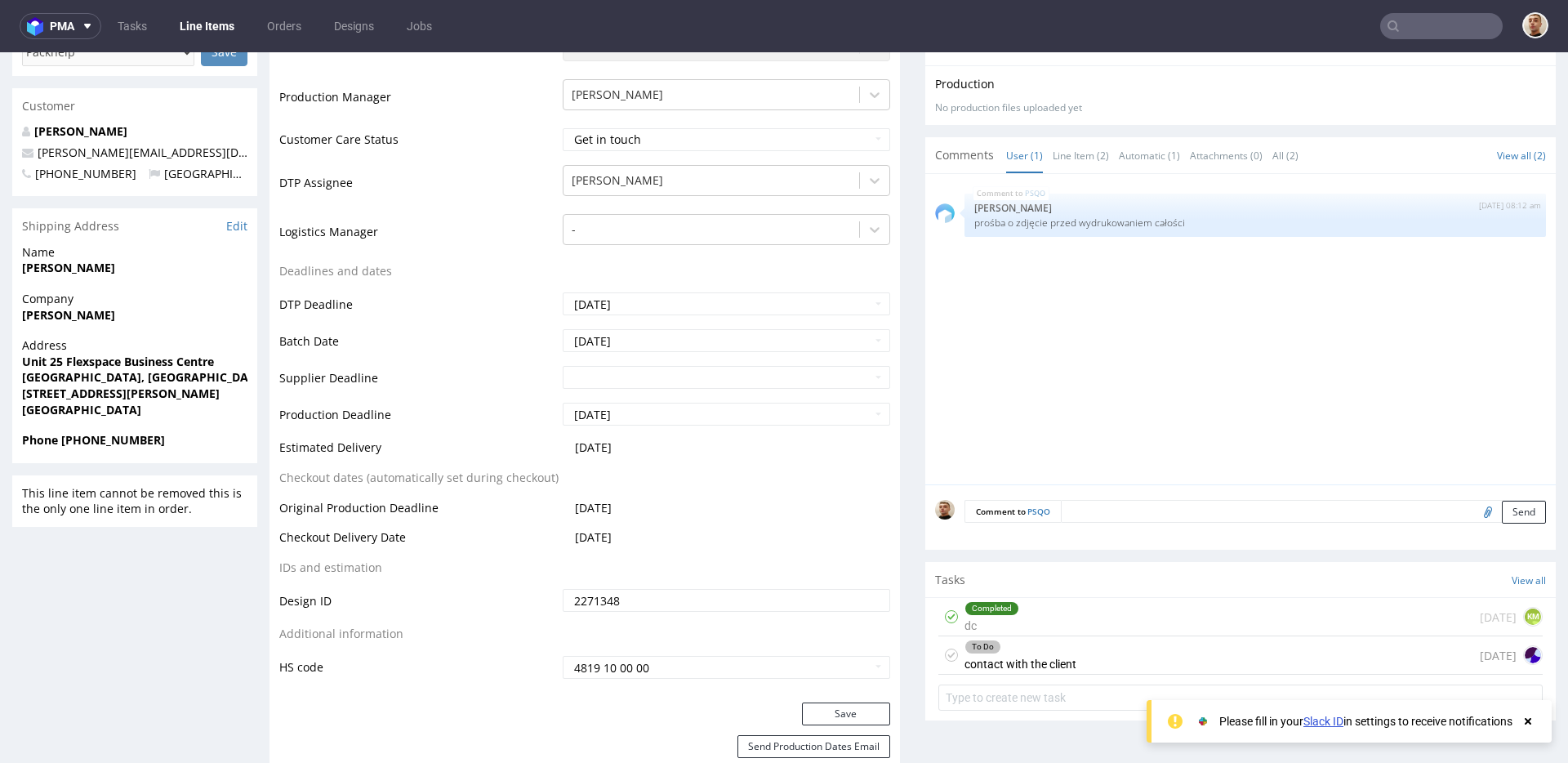
click at [1029, 663] on div "To Do contact with the client" at bounding box center [1020, 655] width 112 height 38
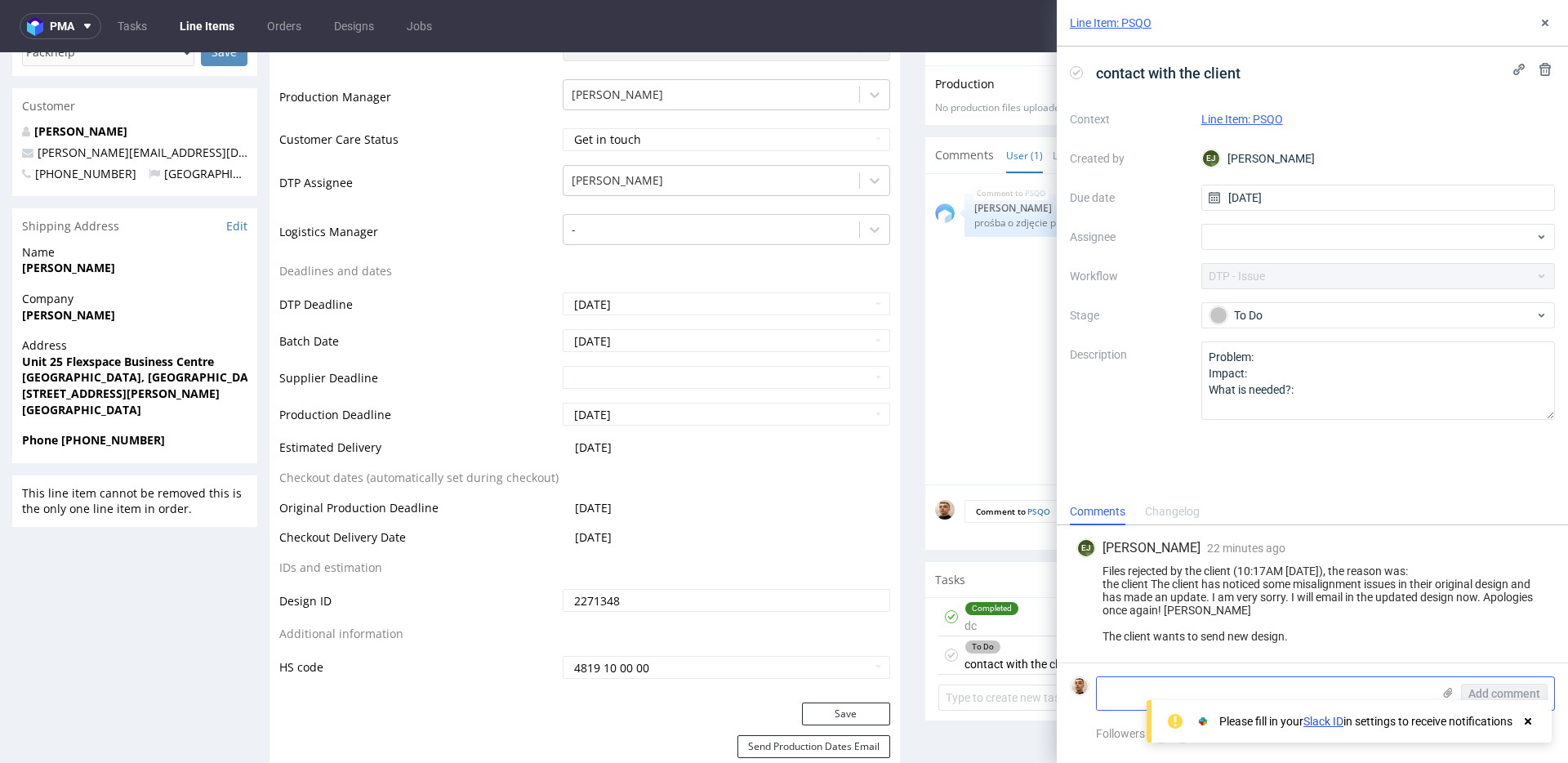
click at [1454, 695] on icon at bounding box center [1447, 692] width 13 height 13
click at [0, 0] on input "file" at bounding box center [0, 0] width 0 height 0
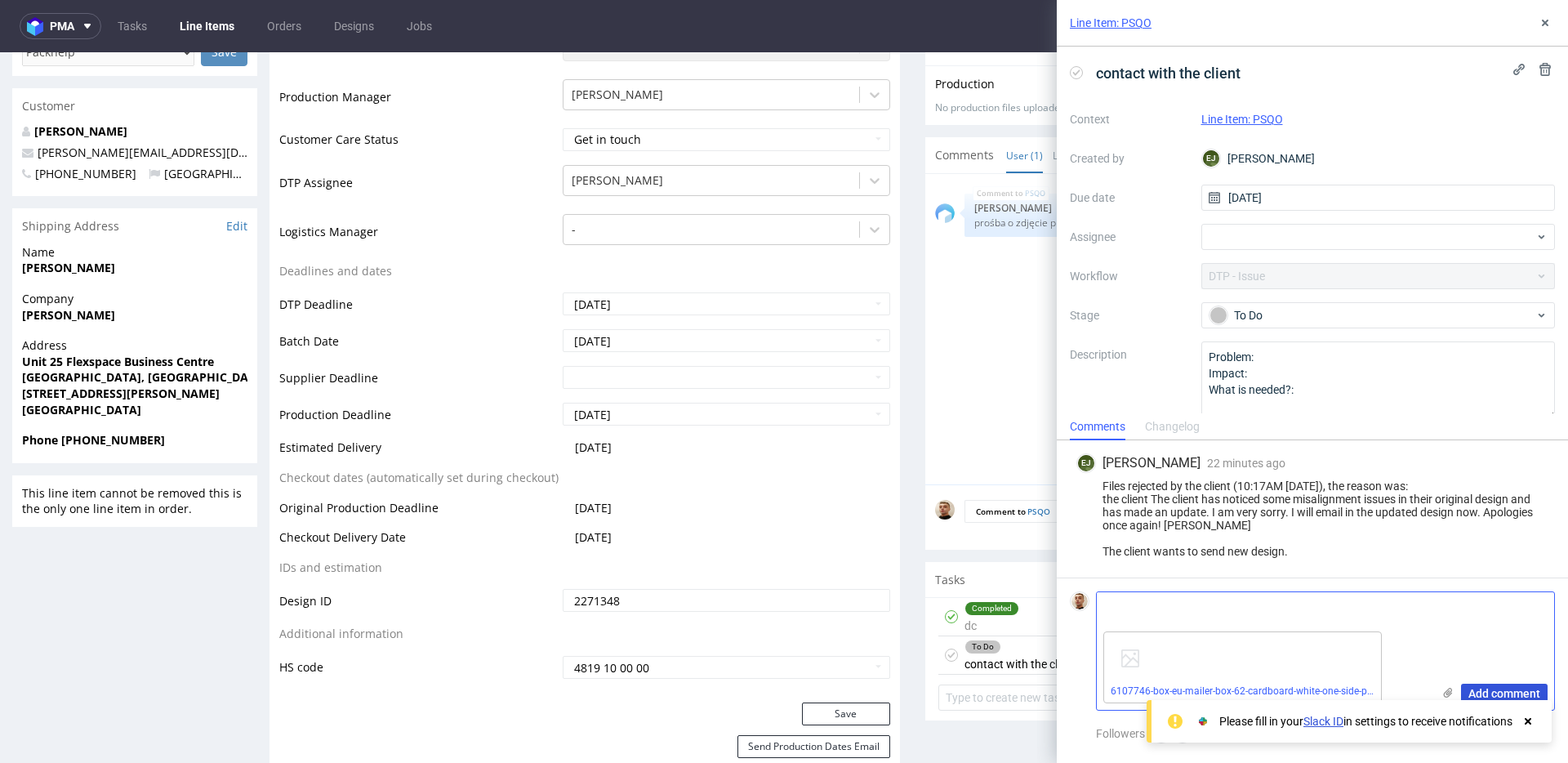
click at [1531, 691] on span "Add comment" at bounding box center [1504, 693] width 72 height 11
click at [1531, 720] on icon at bounding box center [1527, 720] width 14 height 13
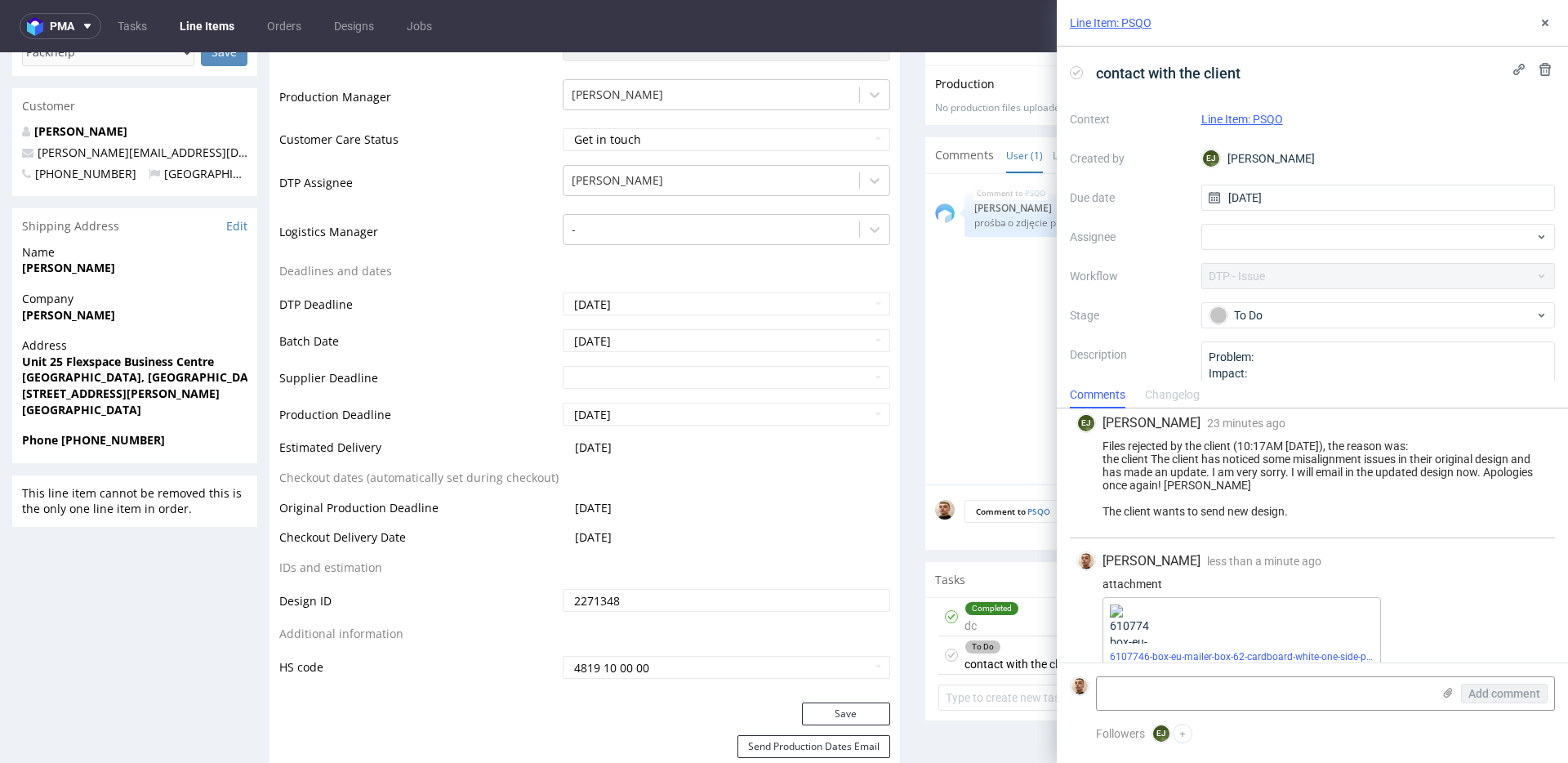
scroll to position [28, 0]
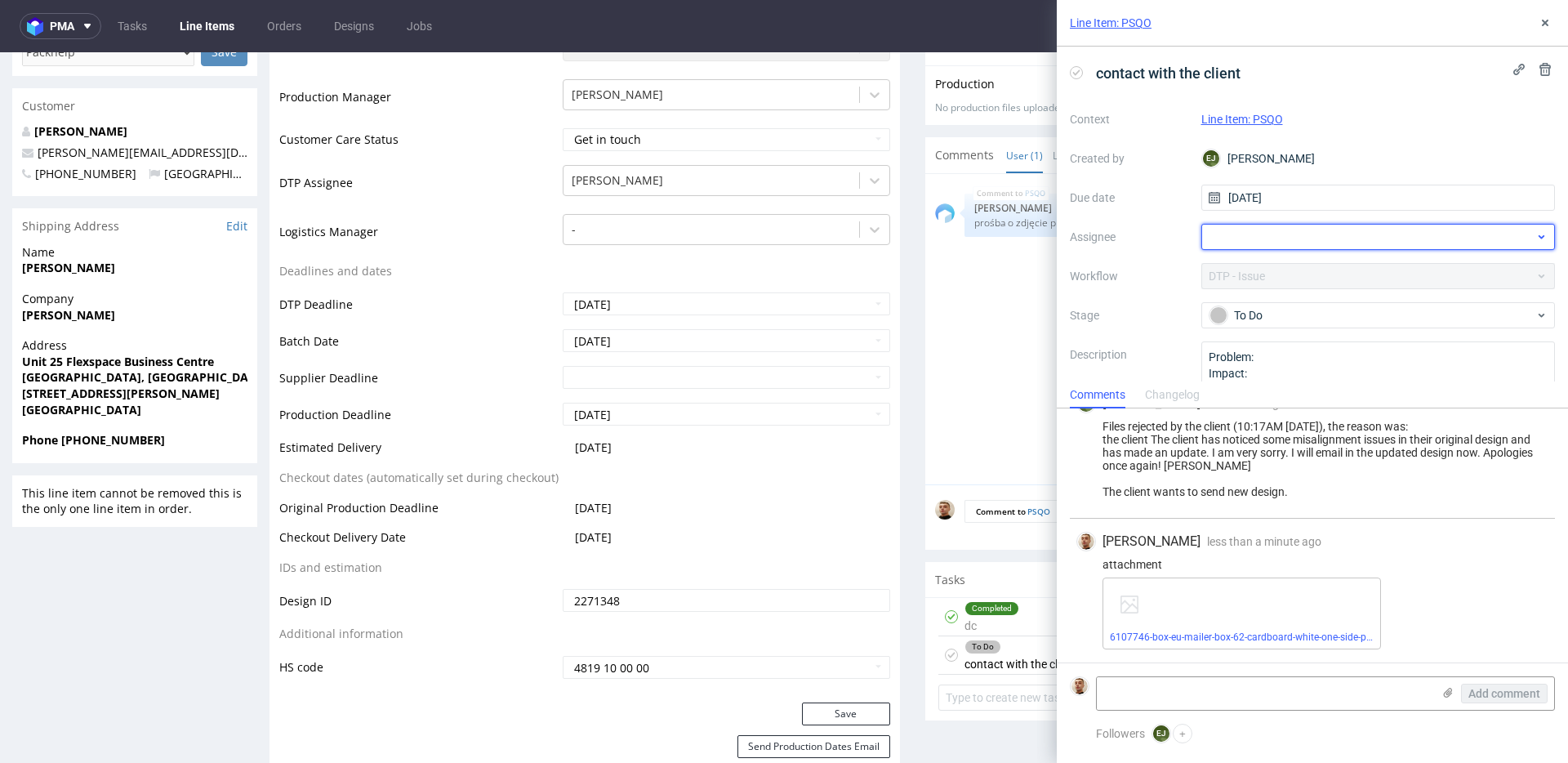
click at [1252, 238] on div at bounding box center [1379, 237] width 355 height 26
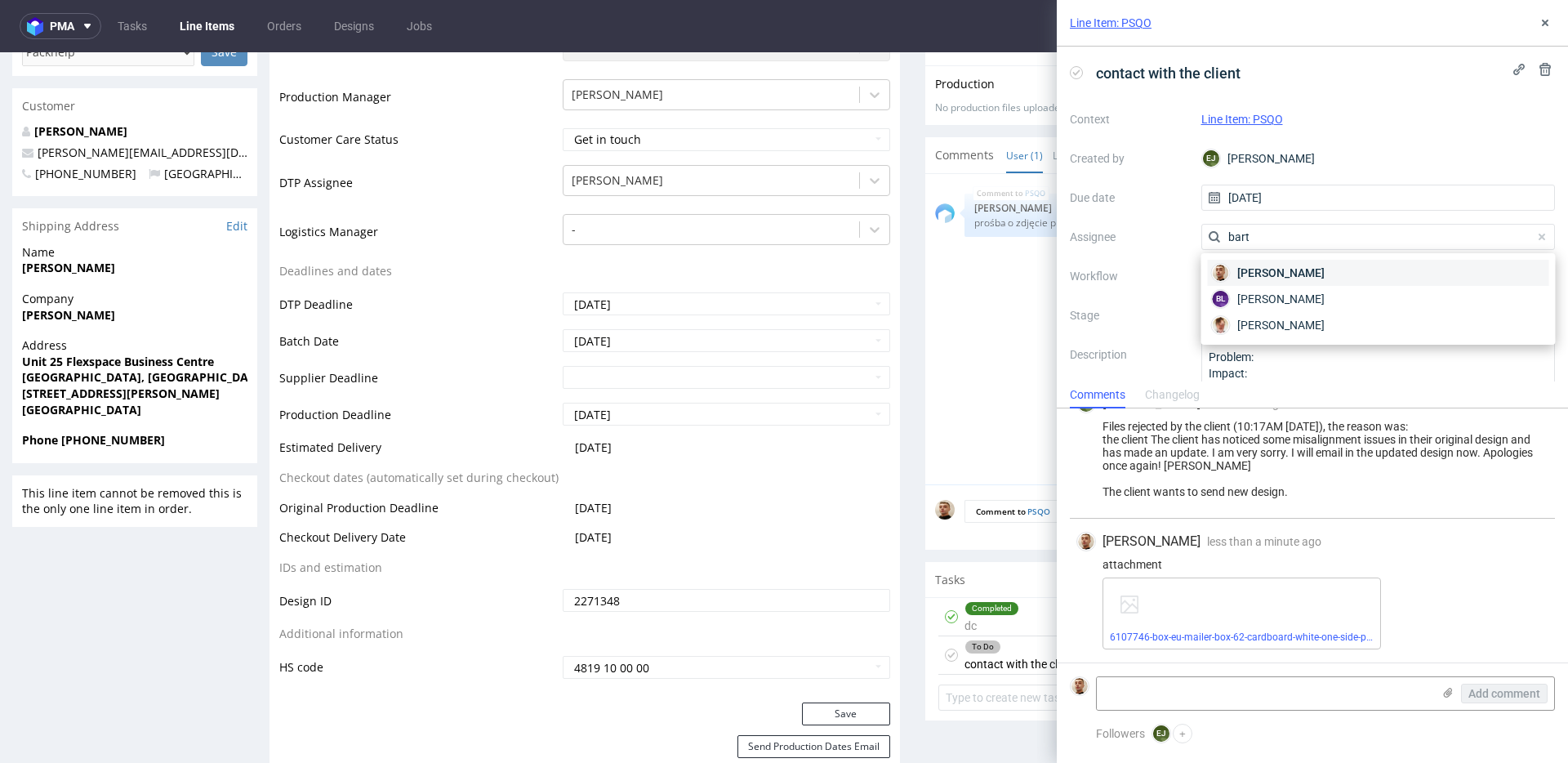
type input "bart"
click at [1260, 267] on span "Bartłomiej Leśniczuk" at bounding box center [1281, 272] width 88 height 16
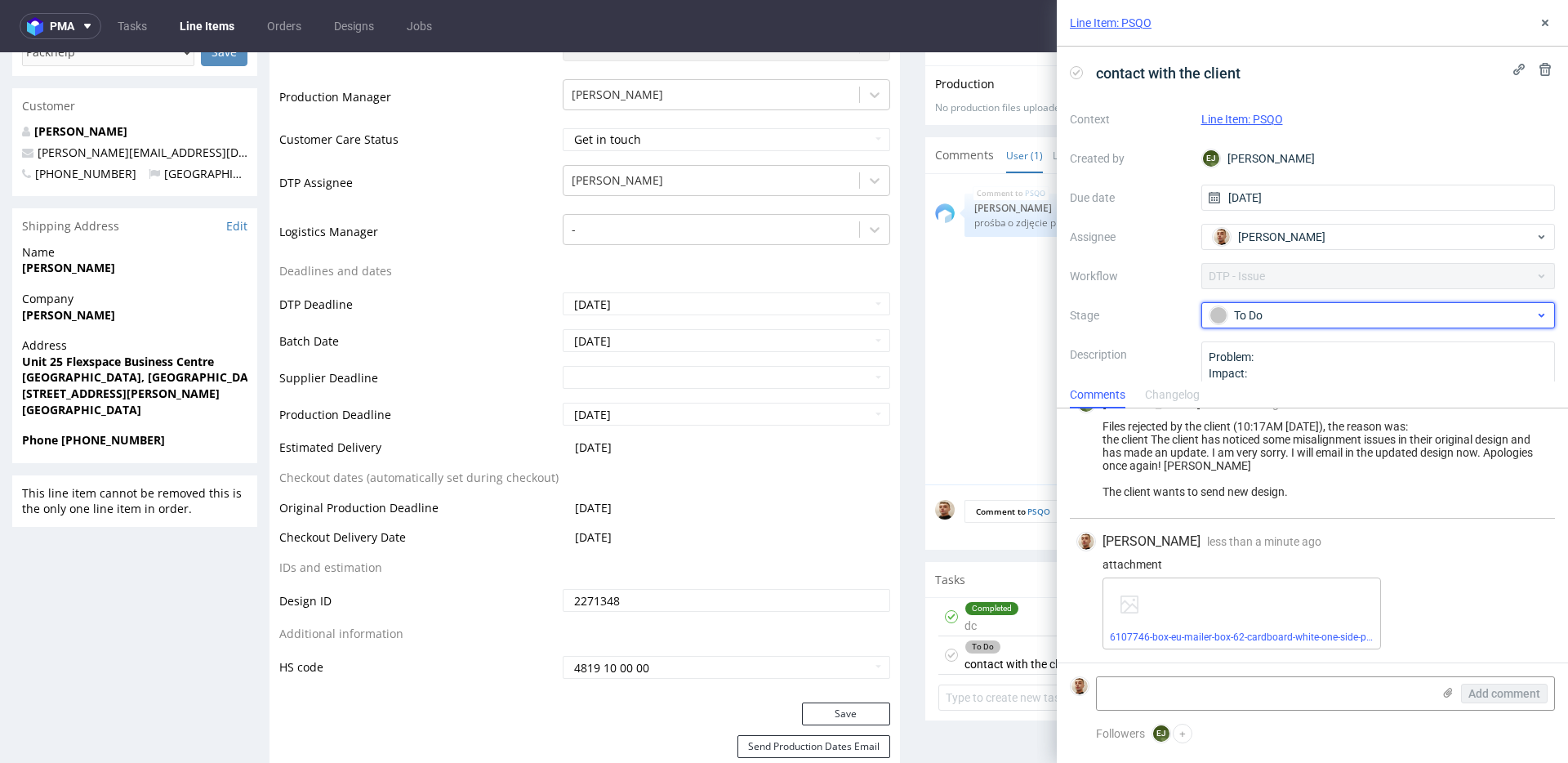
click at [1268, 317] on div "To Do" at bounding box center [1371, 315] width 325 height 18
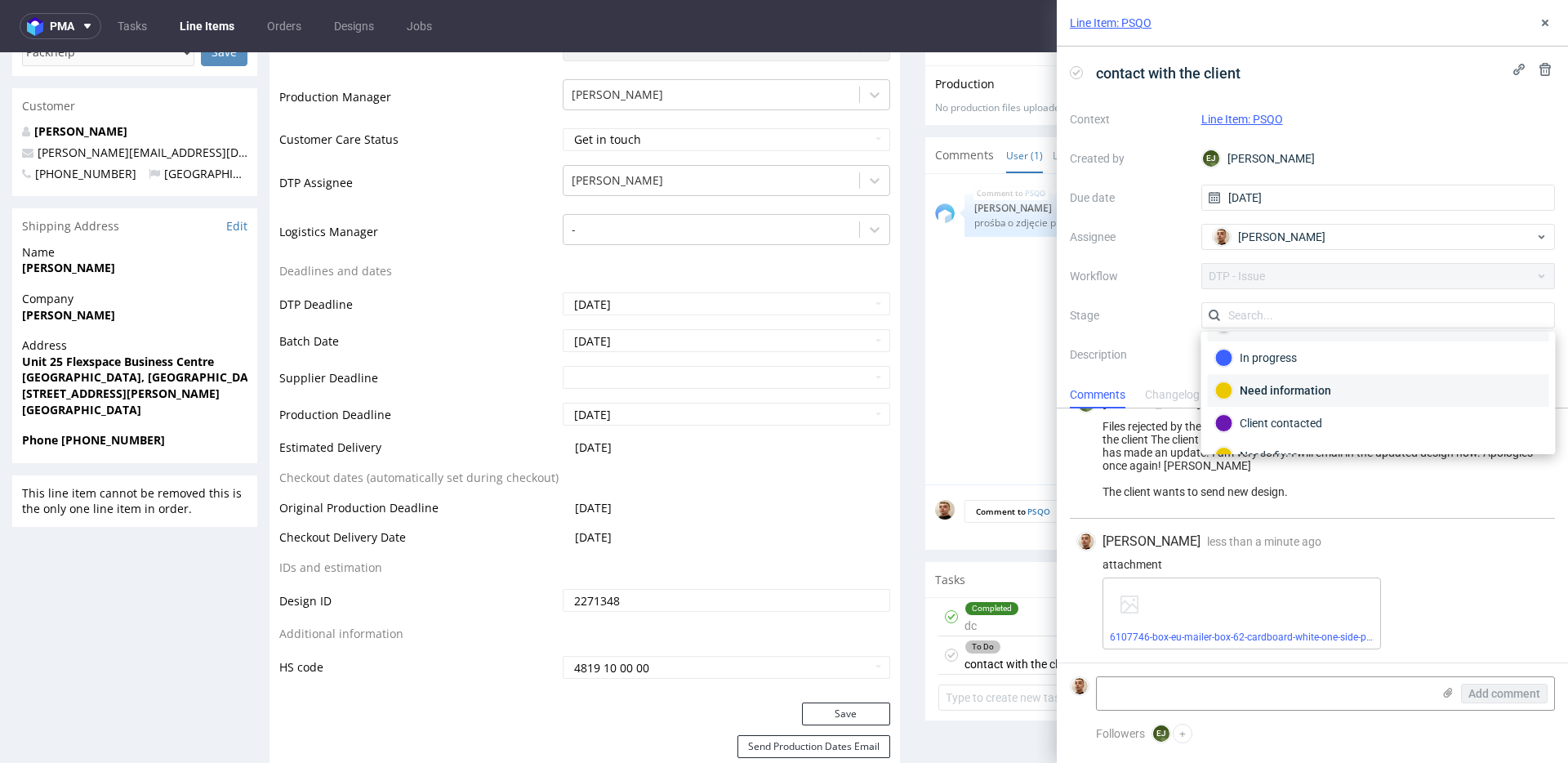
scroll to position [47, 0]
click at [1283, 402] on div "Client contacted" at bounding box center [1378, 406] width 326 height 18
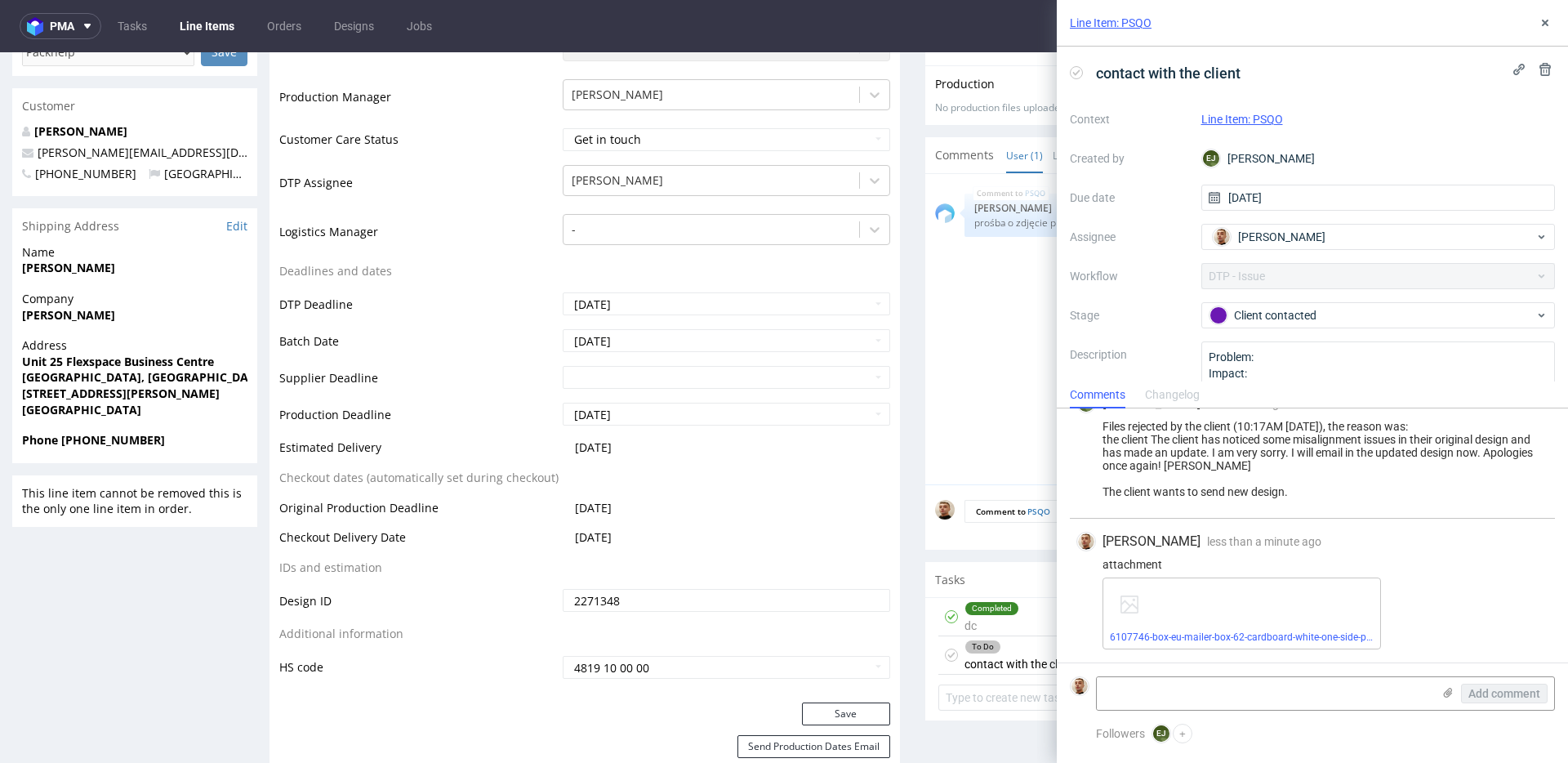
scroll to position [0, 0]
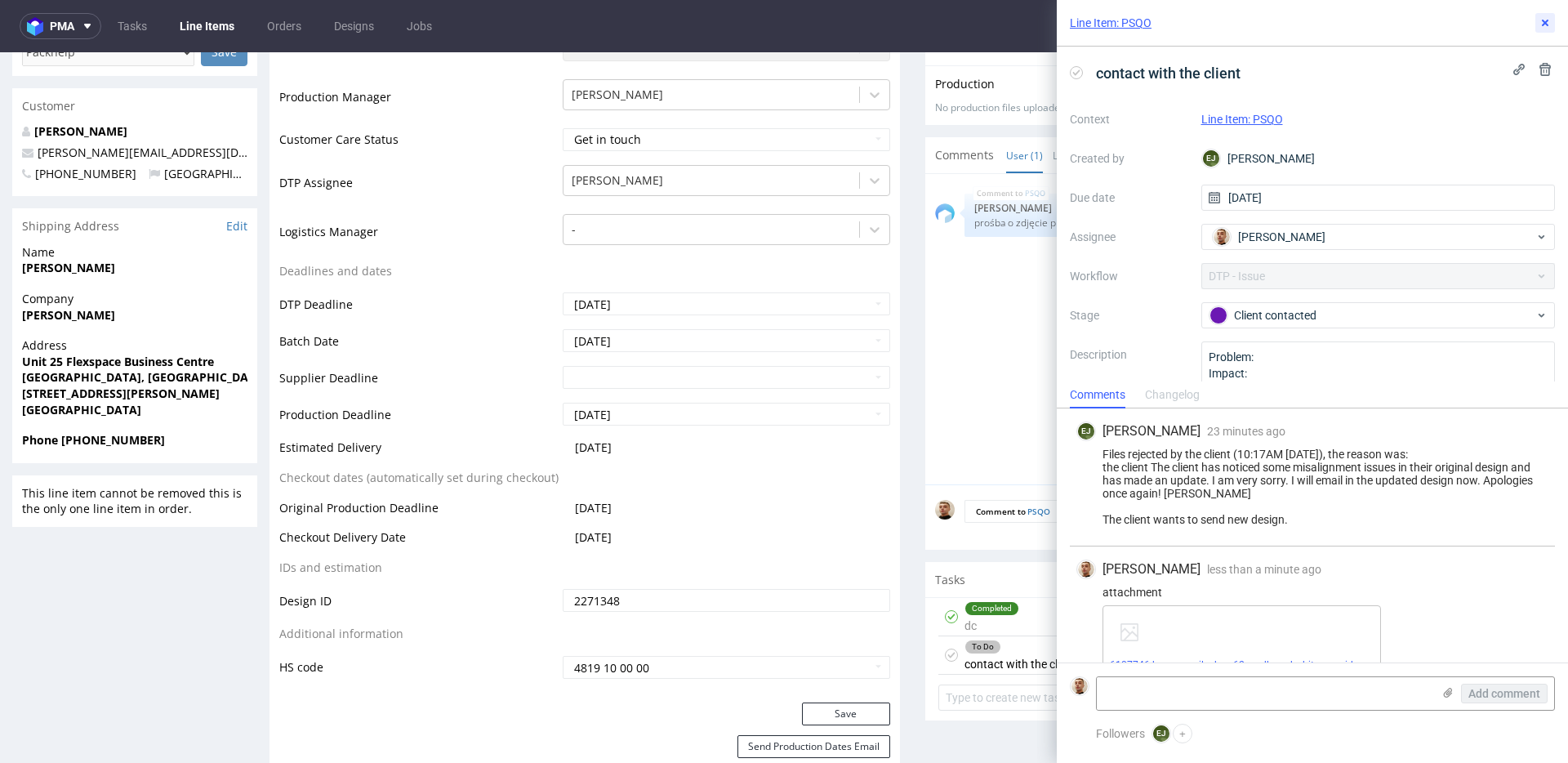
click at [1543, 20] on icon at bounding box center [1544, 22] width 13 height 13
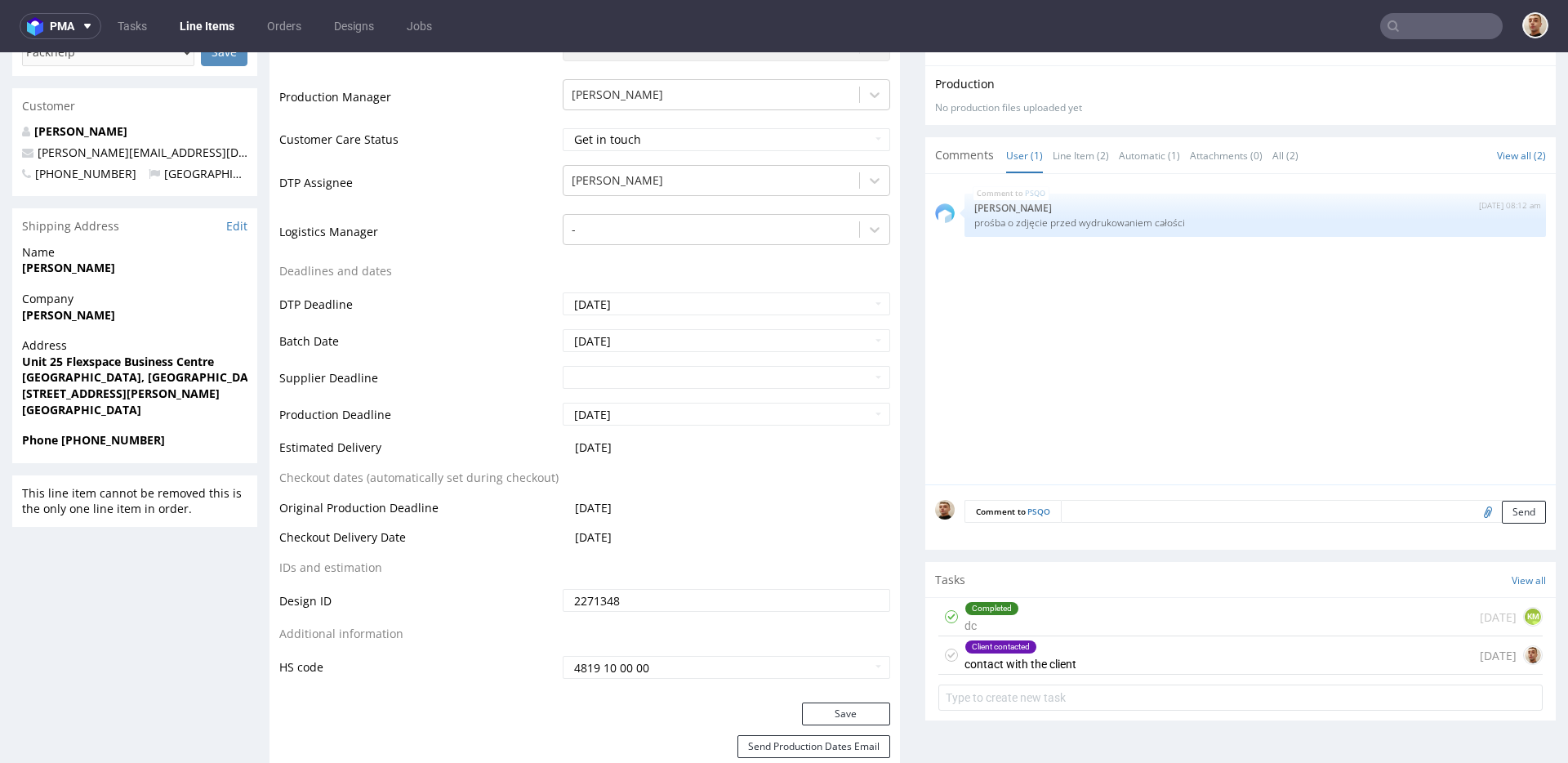
click at [1035, 656] on div "Client contacted contact with the client" at bounding box center [1020, 655] width 112 height 38
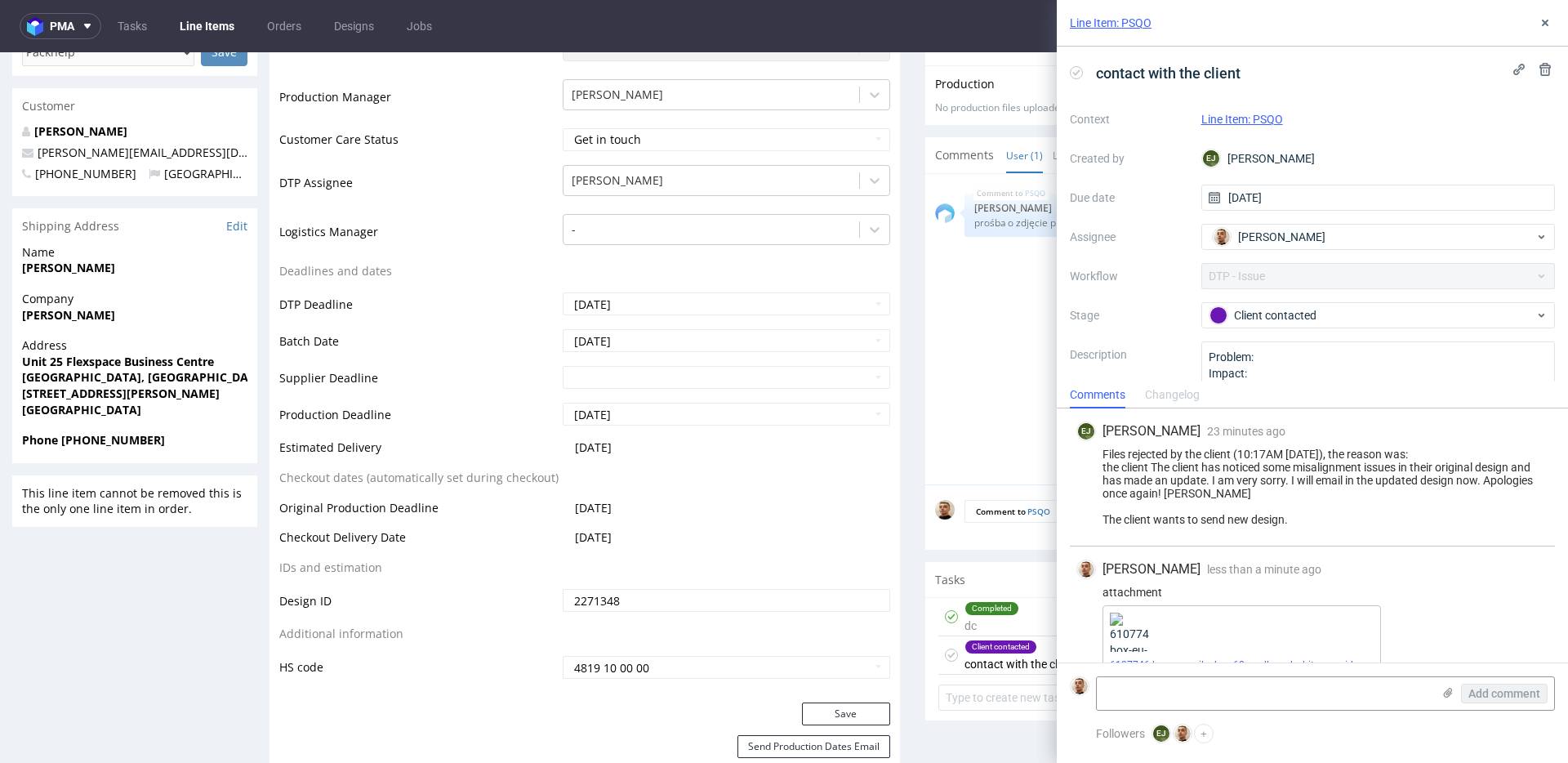
scroll to position [28, 0]
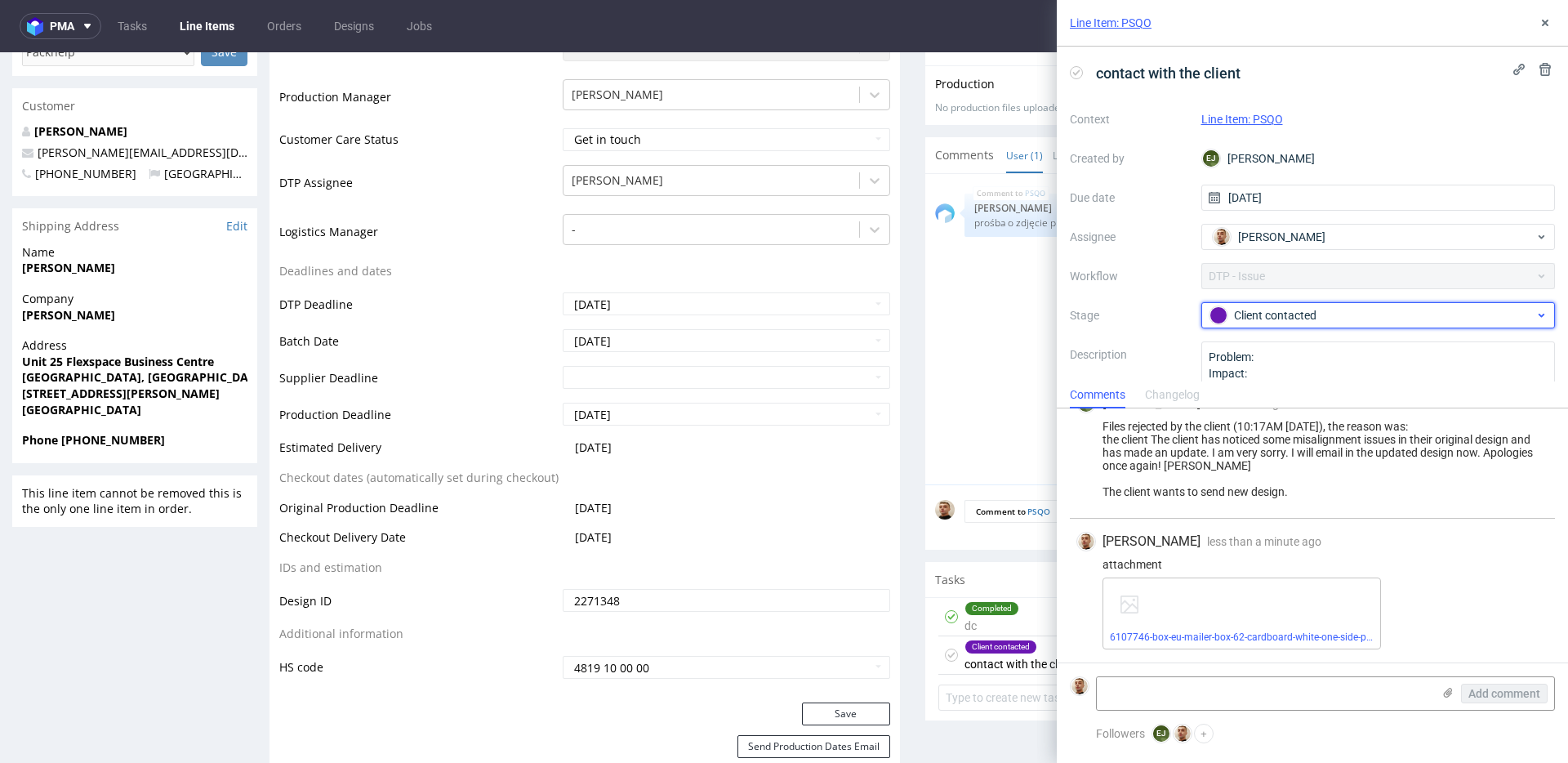
click at [1281, 305] on span "Client contacted" at bounding box center [1371, 315] width 326 height 20
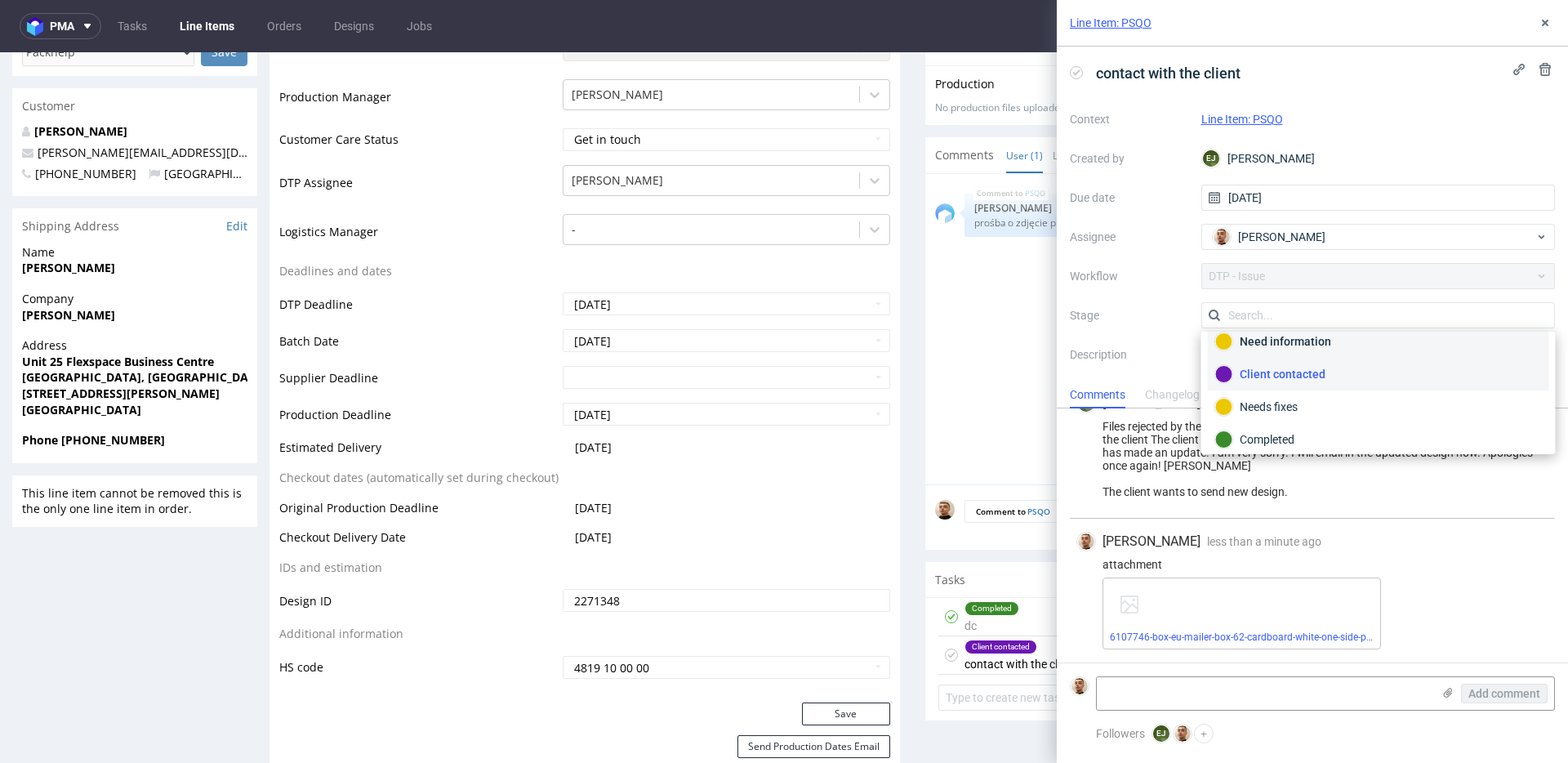
scroll to position [119, 0]
click at [1280, 402] on div "Completed" at bounding box center [1378, 398] width 326 height 18
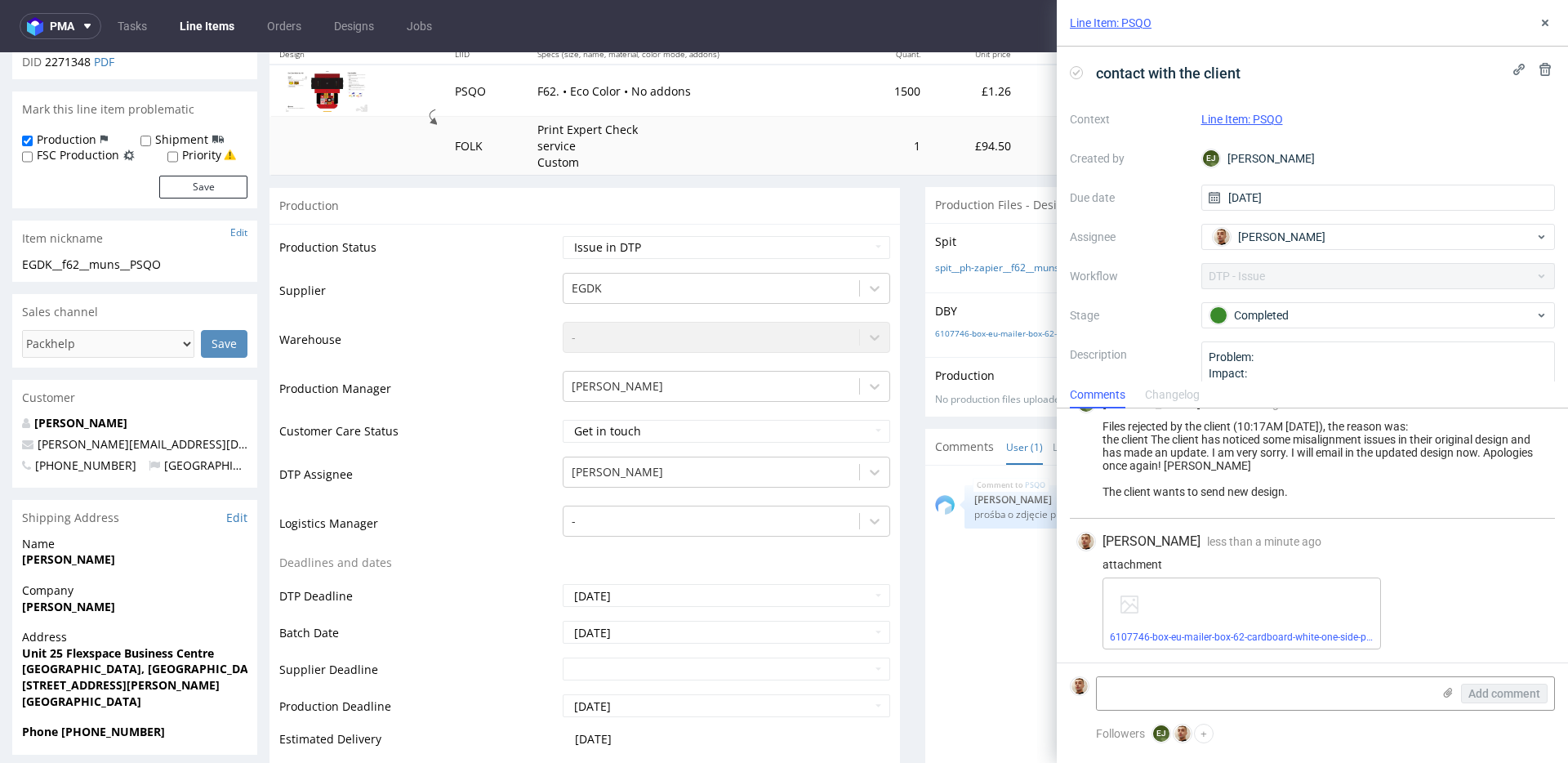
scroll to position [0, 0]
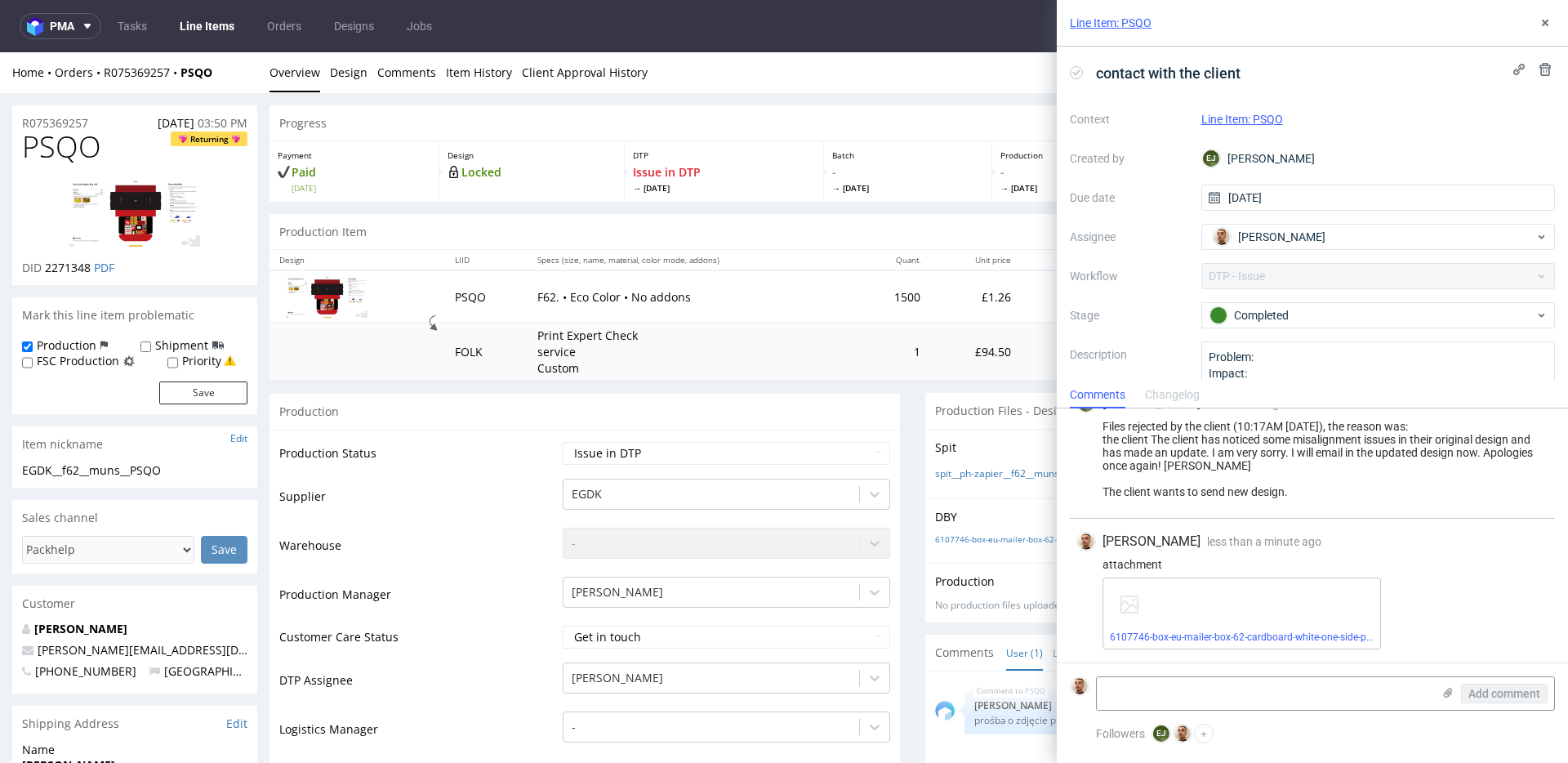
click at [691, 442] on select "Waiting for Artwork Waiting for Diecut Waiting for Mockup Waiting for DTP Waiti…" at bounding box center [726, 453] width 327 height 23
select select "back_for_dtp"
click at [562, 442] on select "Waiting for Artwork Waiting for Diecut Waiting for Mockup Waiting for DTP Waiti…" at bounding box center [726, 453] width 327 height 23
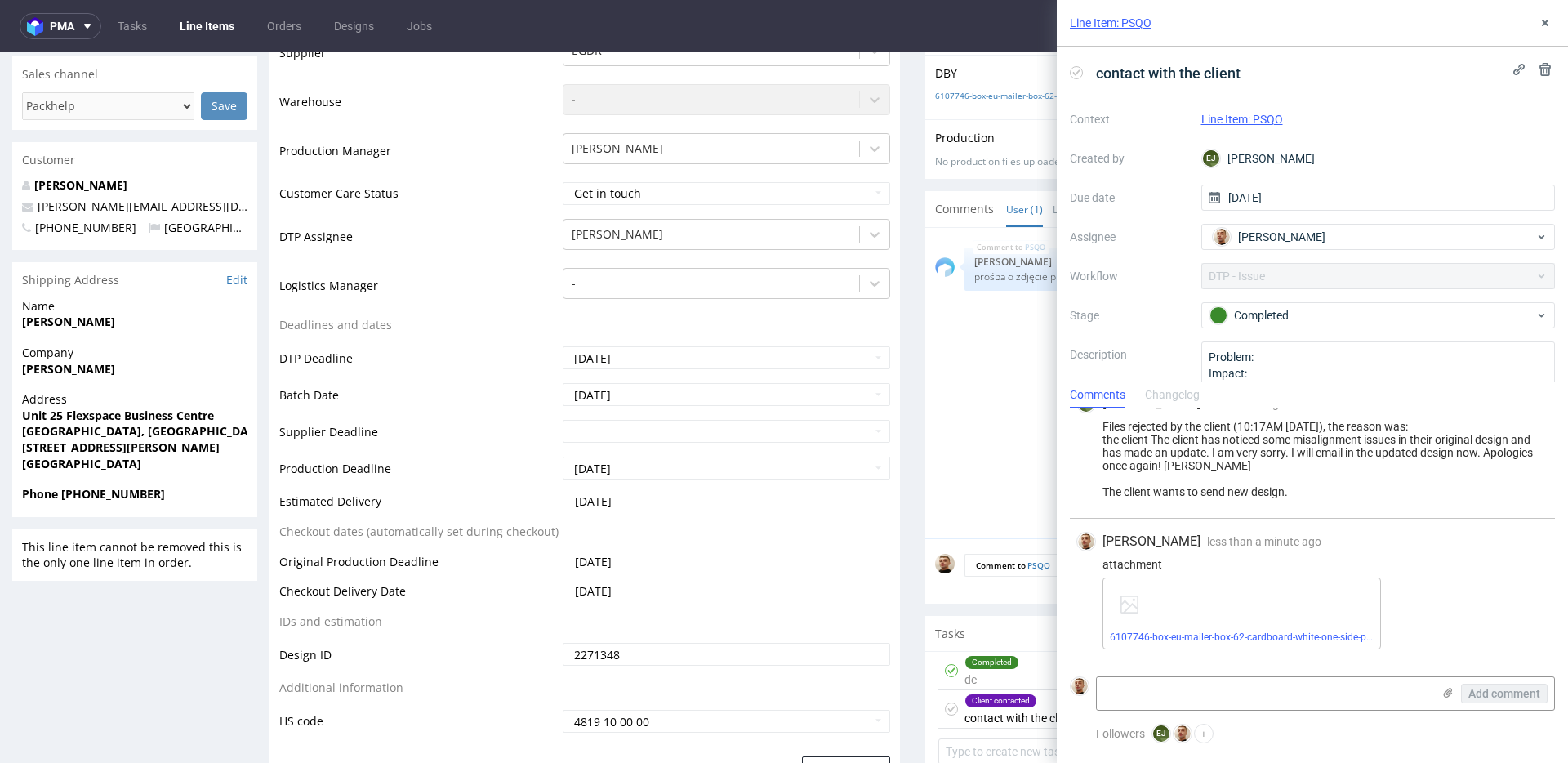
scroll to position [680, 0]
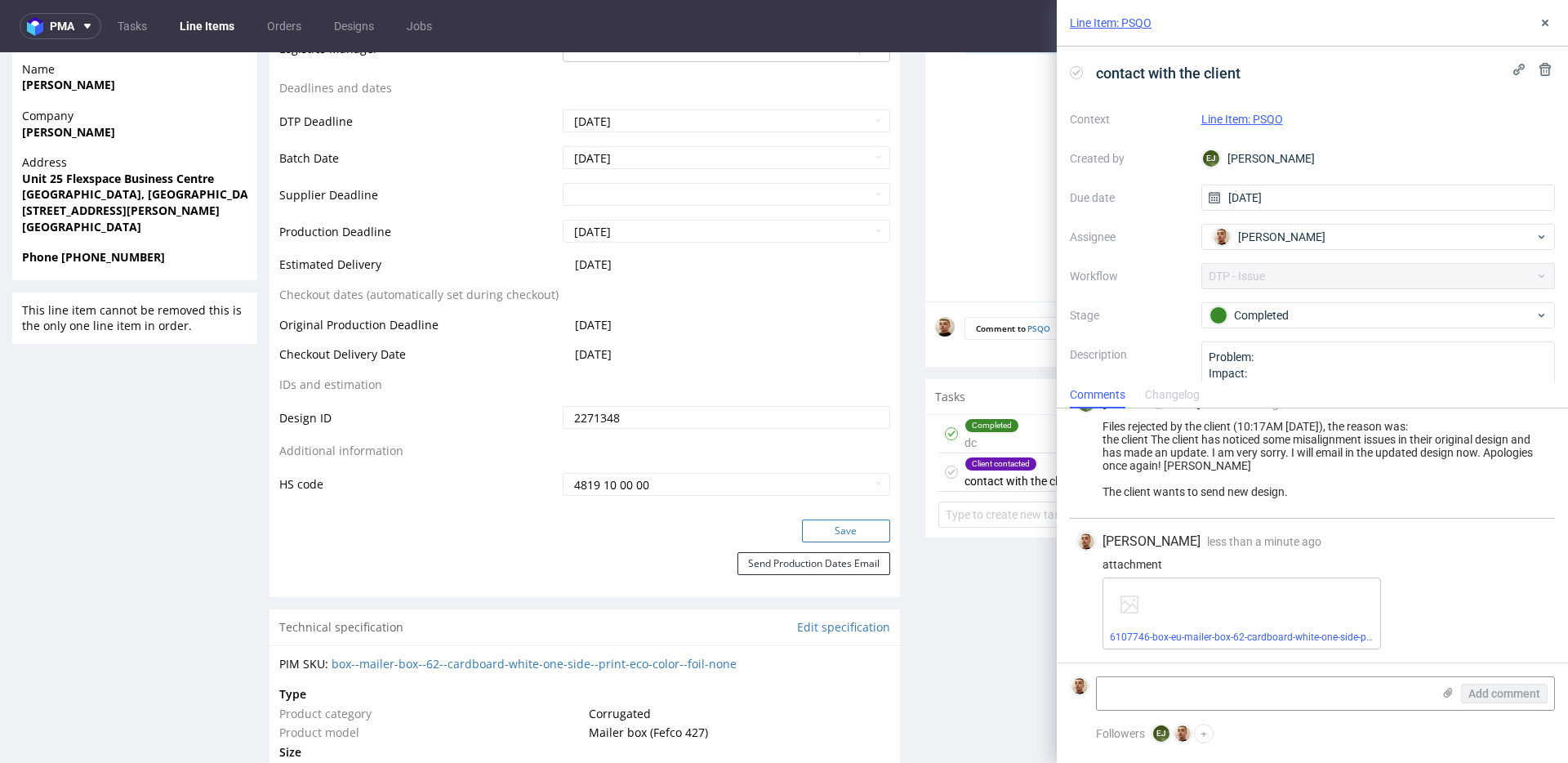
click at [829, 524] on button "Save" at bounding box center [845, 530] width 88 height 23
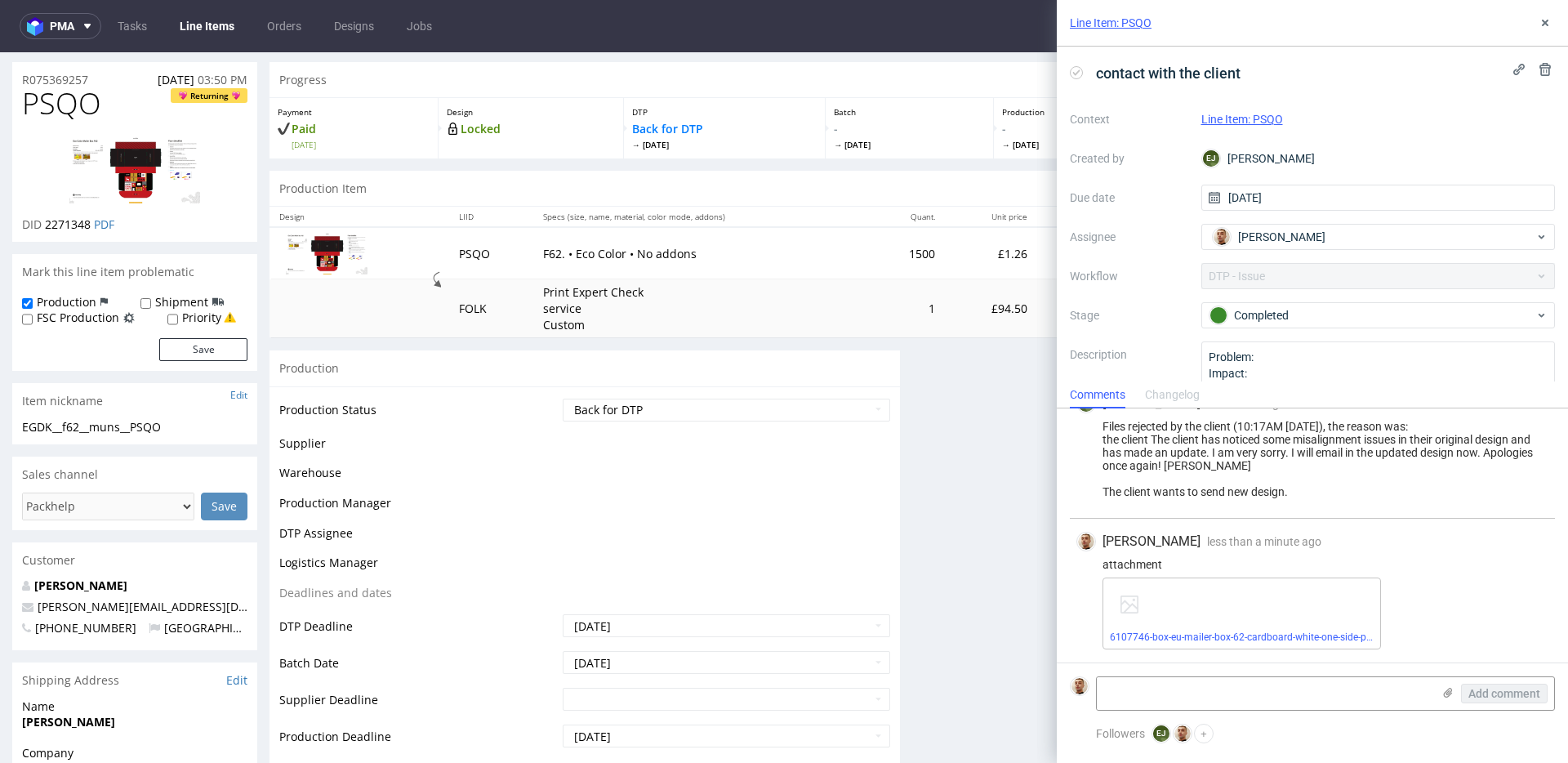
scroll to position [0, 0]
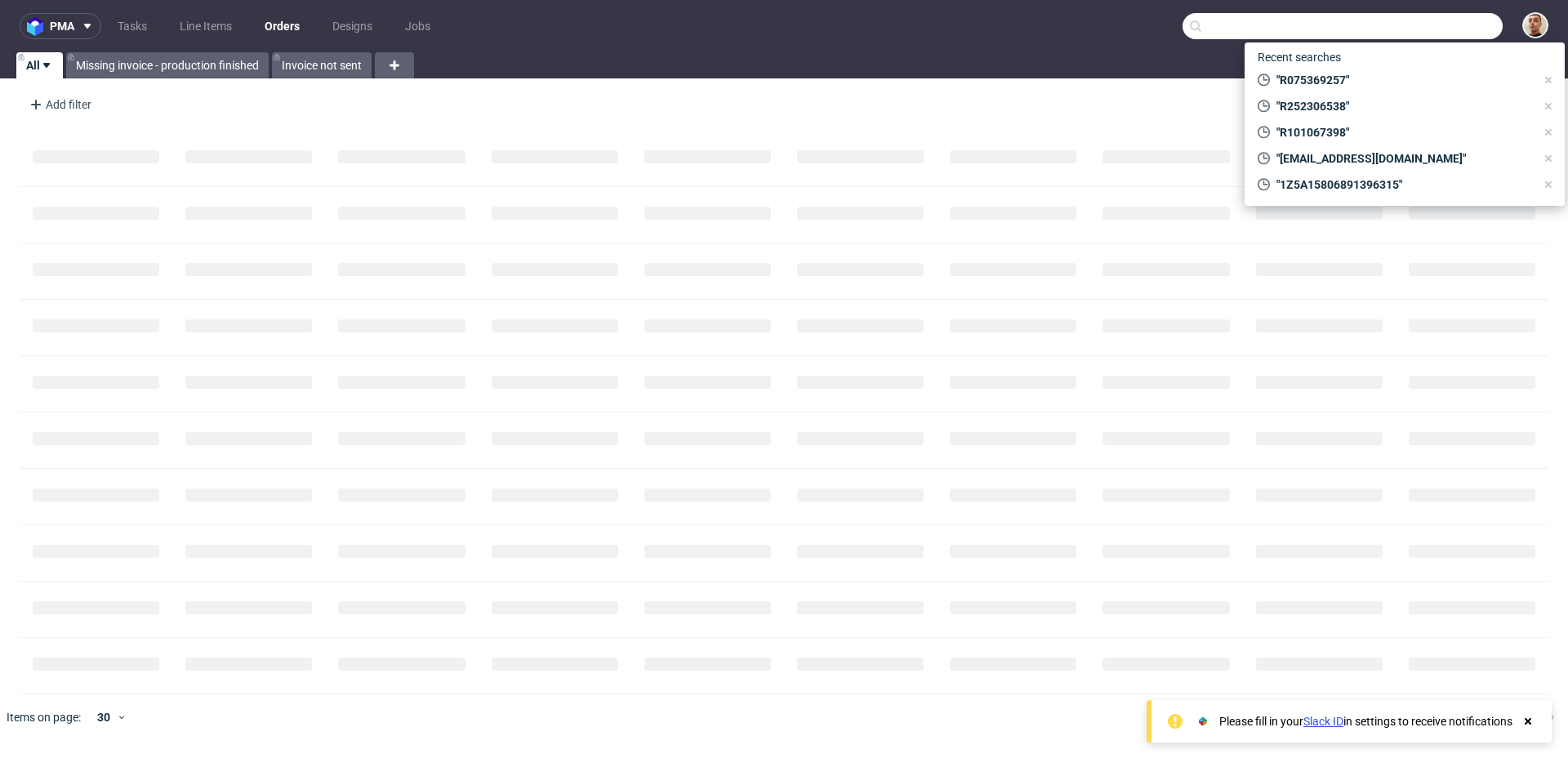
click at [1443, 34] on input "text" at bounding box center [1343, 26] width 320 height 26
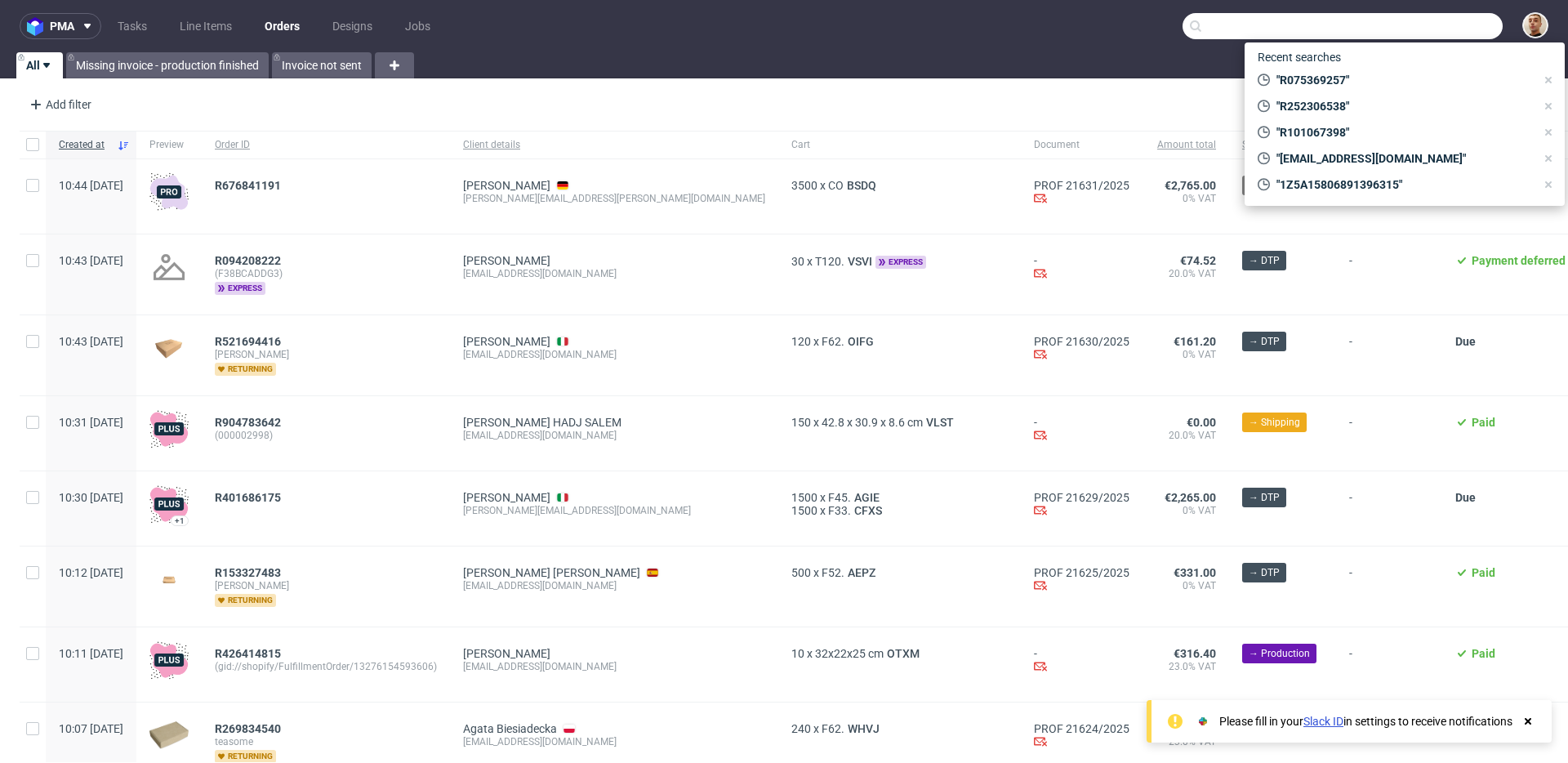
paste input "R711186514"
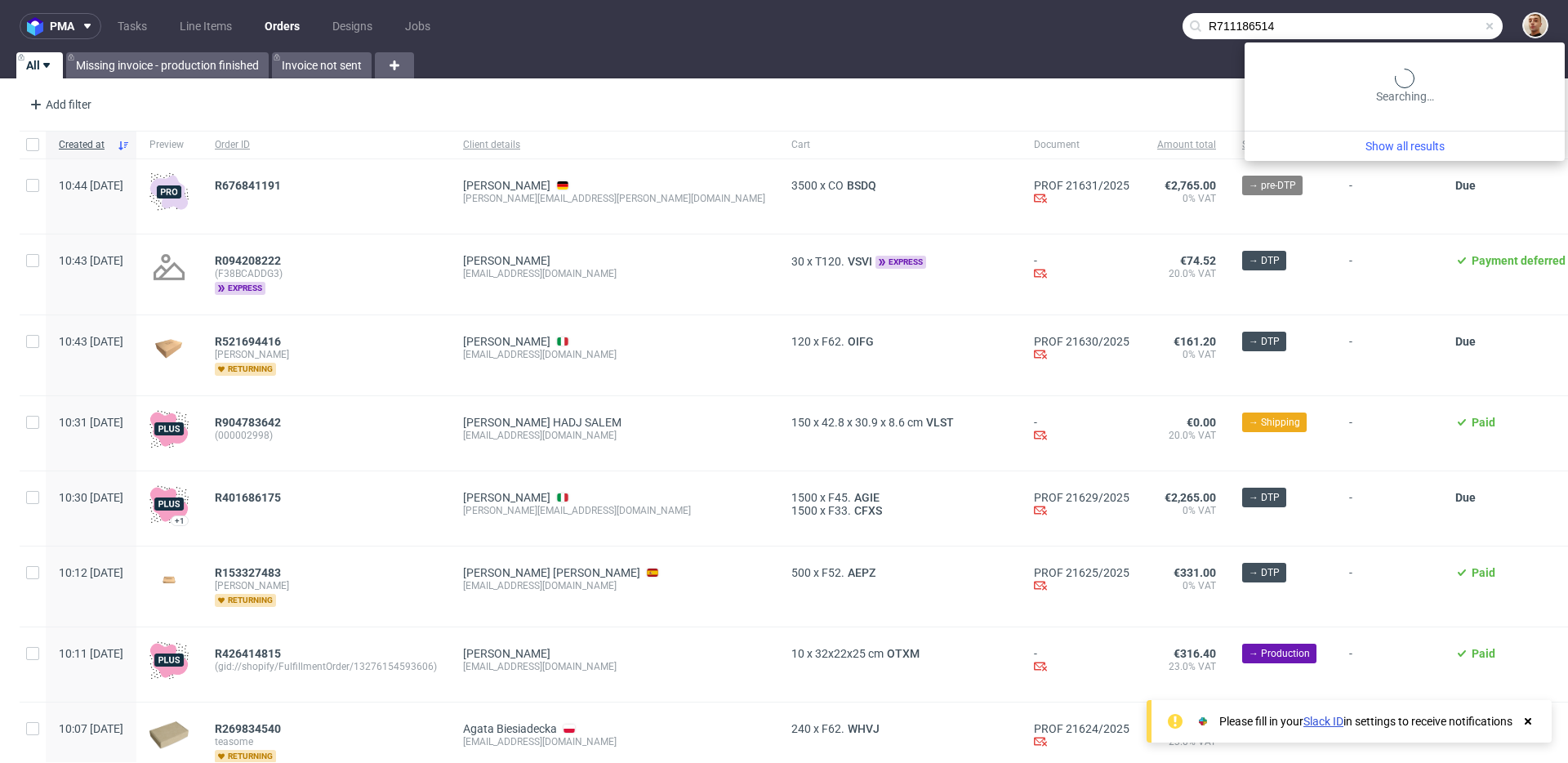
type input "R711186514"
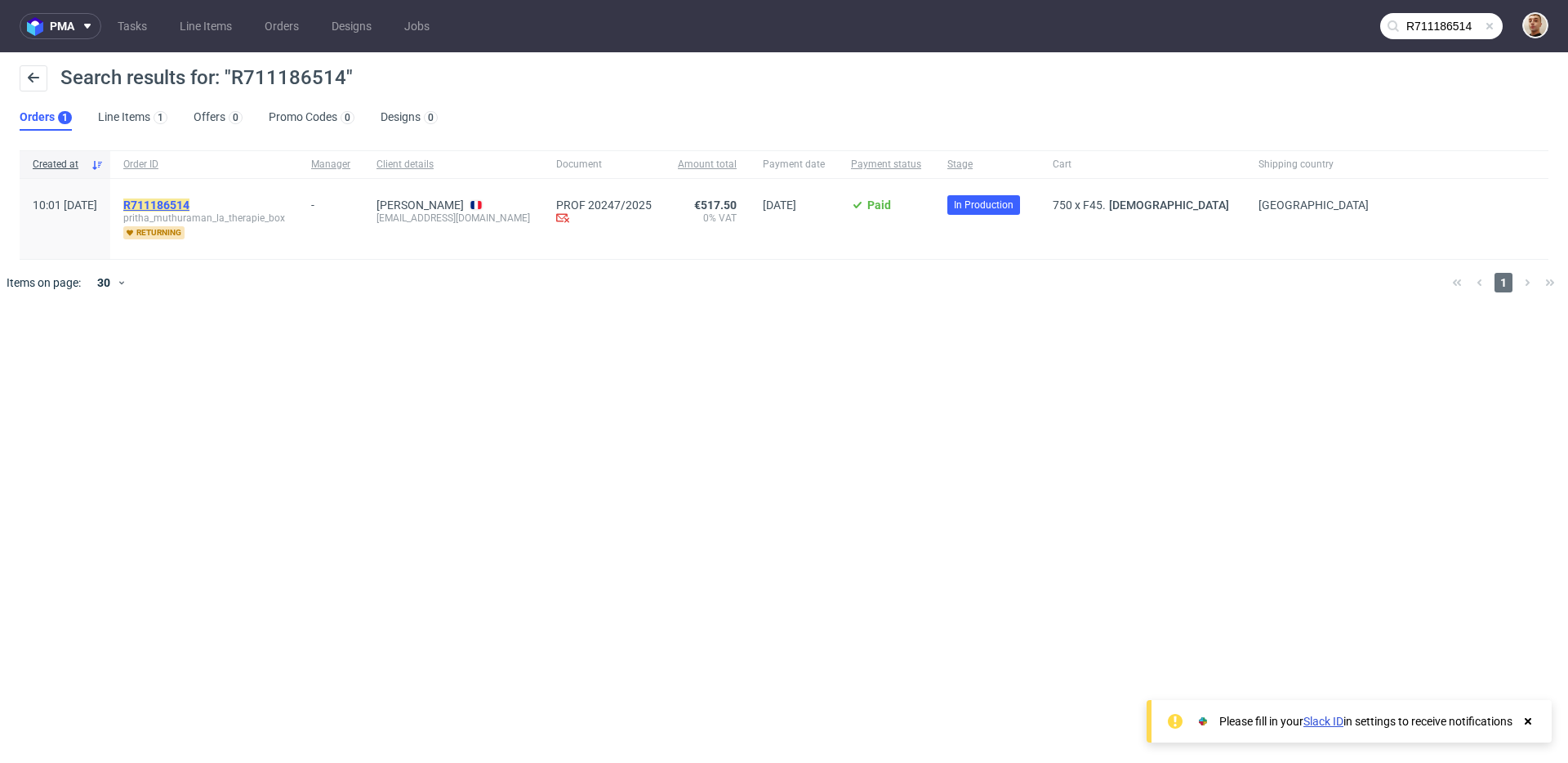
click at [189, 206] on mark "R711186514" at bounding box center [157, 205] width 66 height 13
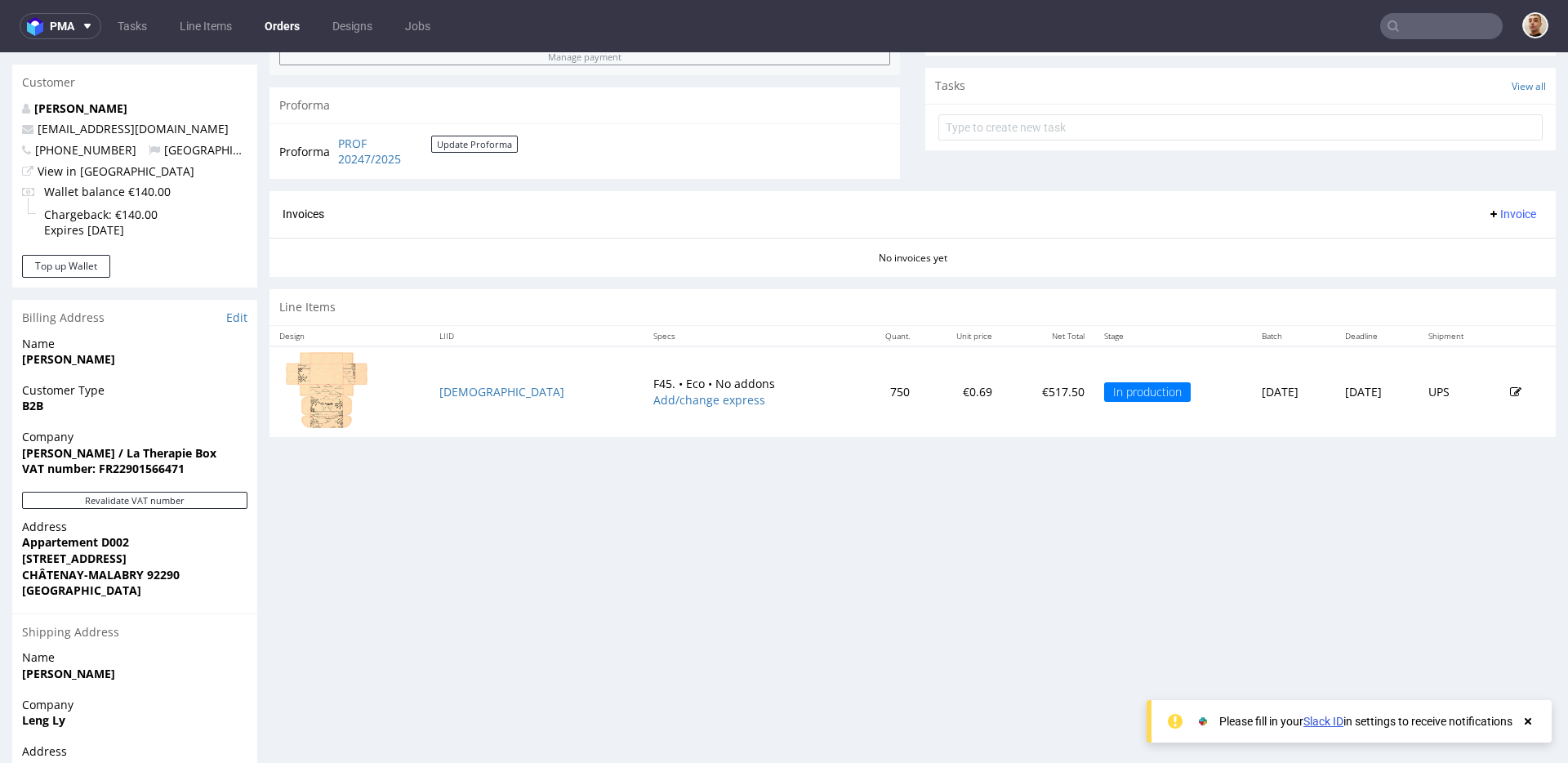
scroll to position [671, 0]
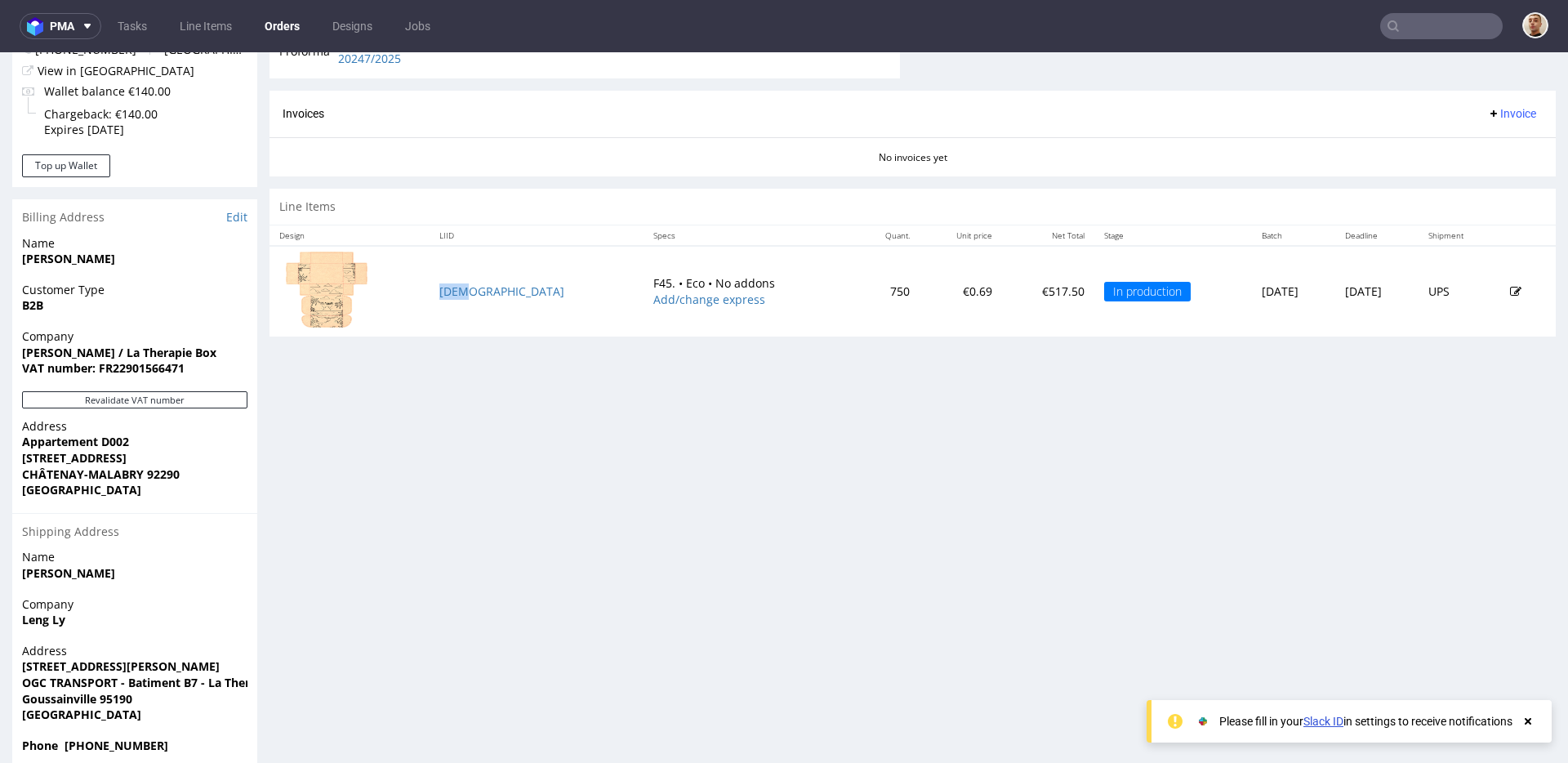
click at [459, 301] on td "[DEMOGRAPHIC_DATA]" at bounding box center [537, 291] width 215 height 90
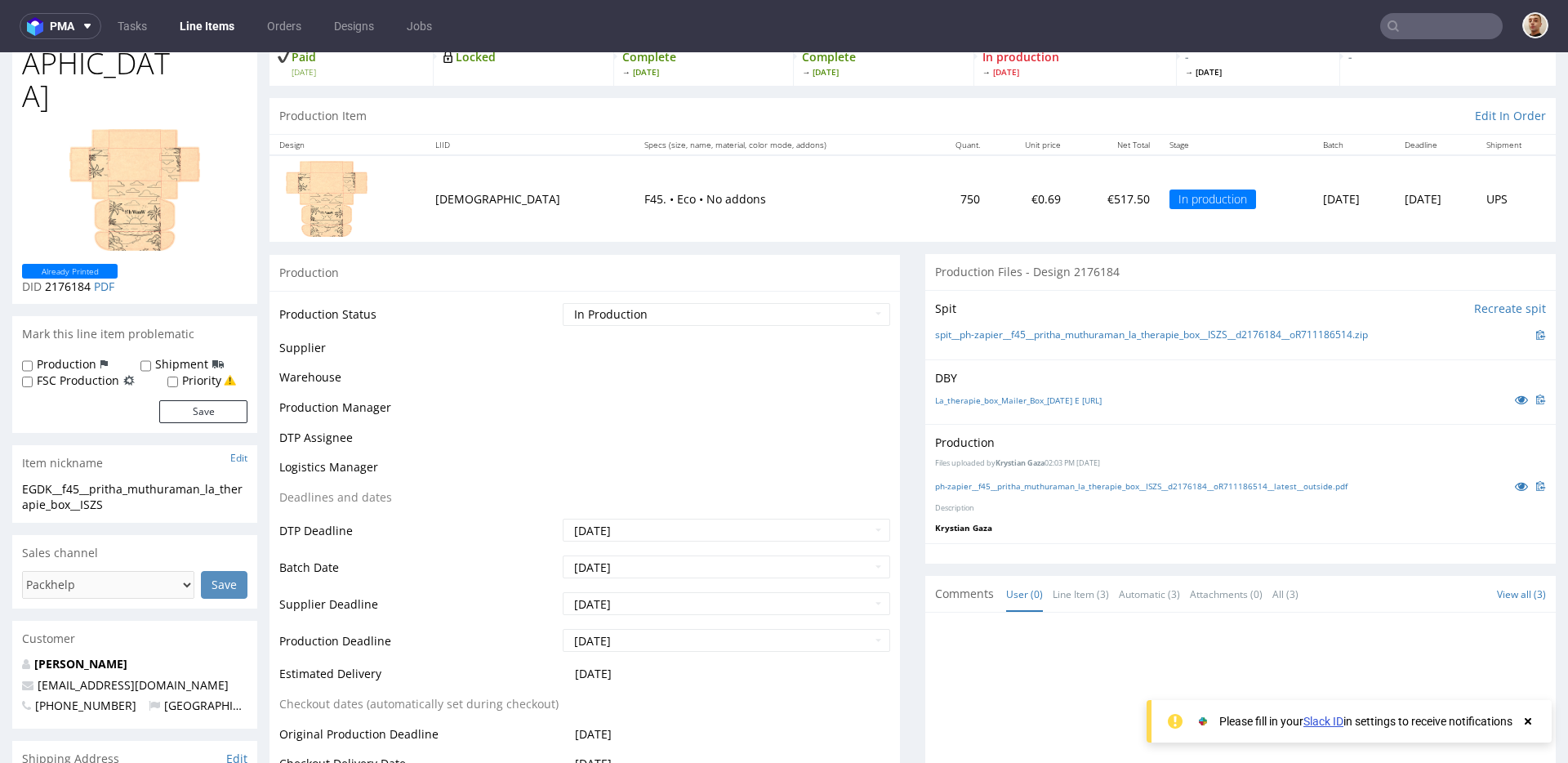
scroll to position [431, 0]
